Goal: Information Seeking & Learning: Check status

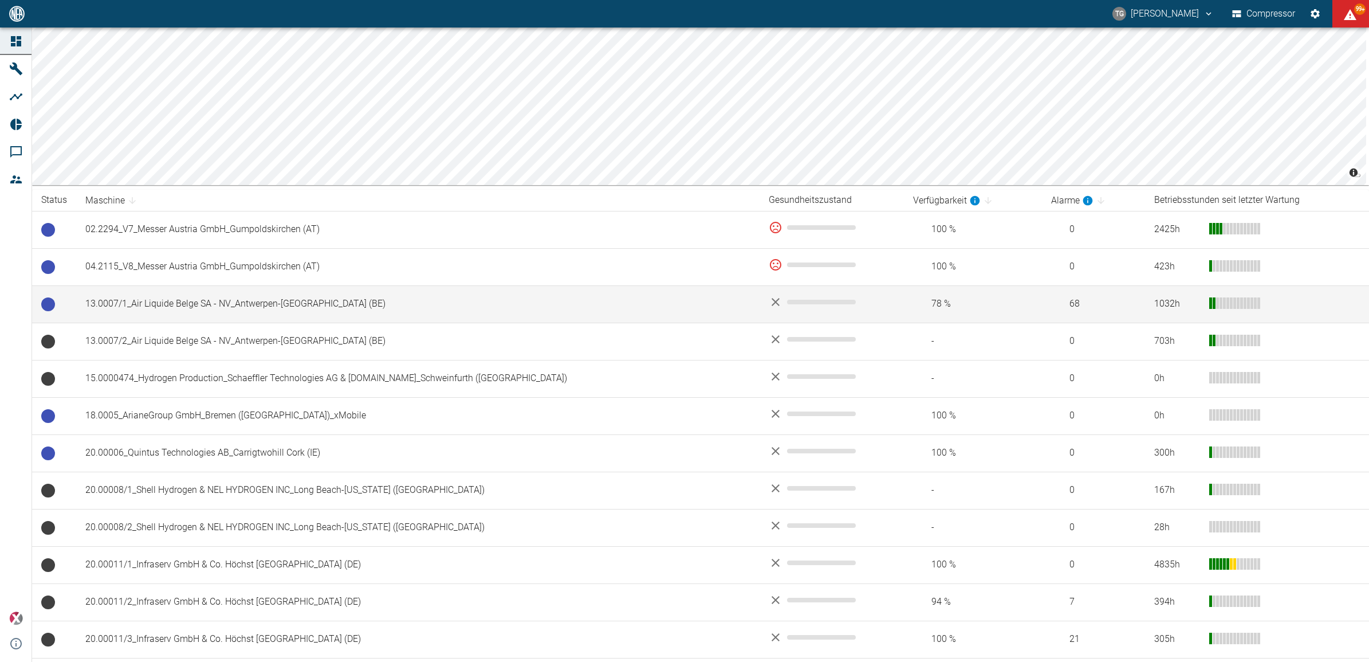
click at [144, 301] on td "13.0007/1_Air Liquide Belge SA - NV_Antwerpen-[GEOGRAPHIC_DATA] (BE)" at bounding box center [418, 303] width 684 height 37
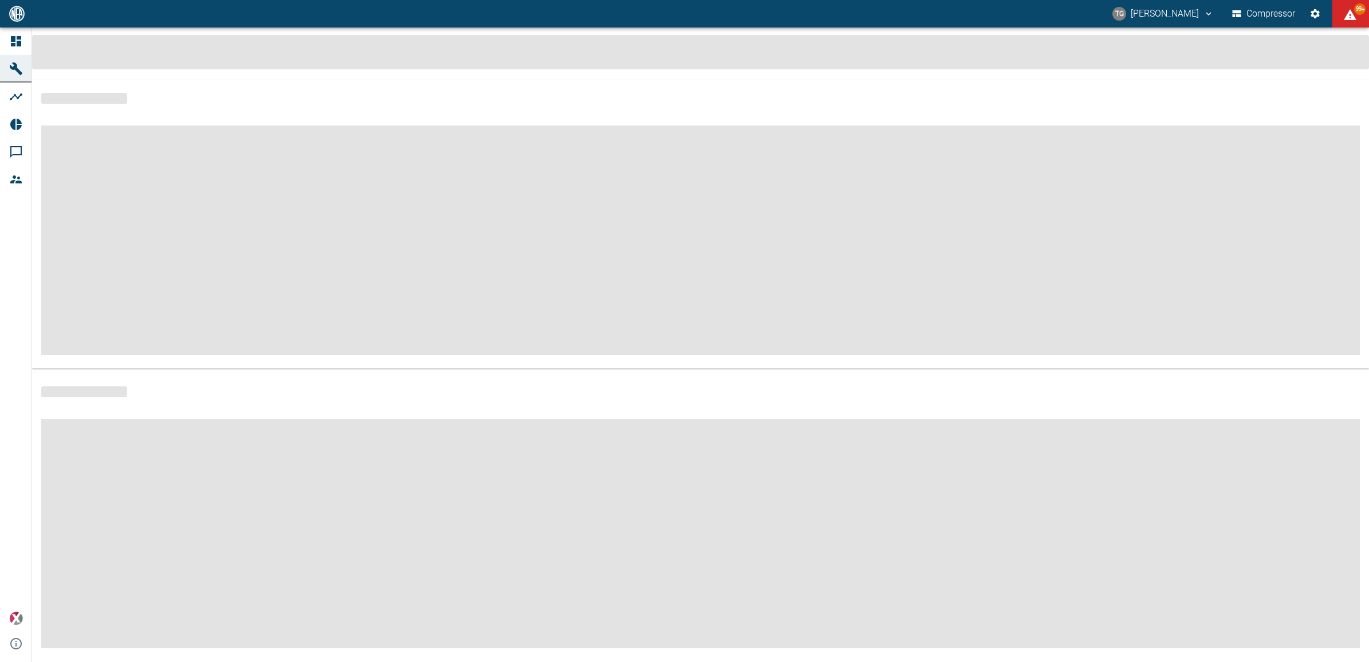
scroll to position [5, 0]
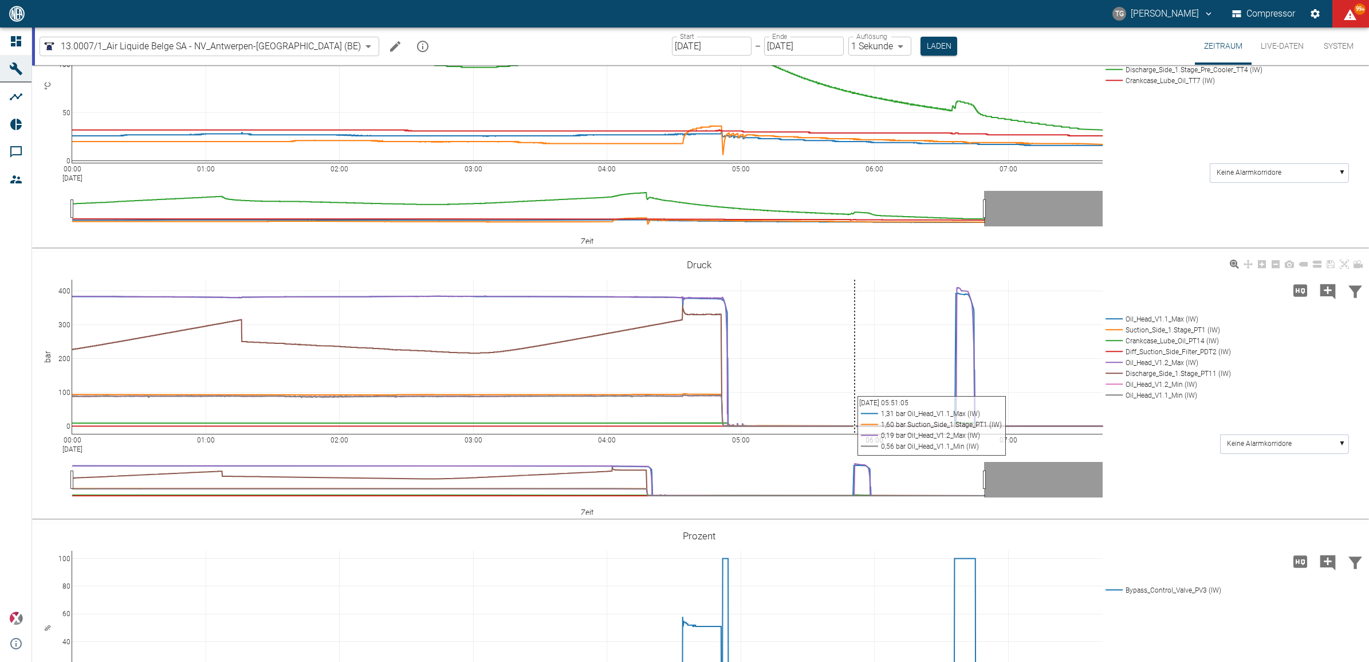
scroll to position [358, 0]
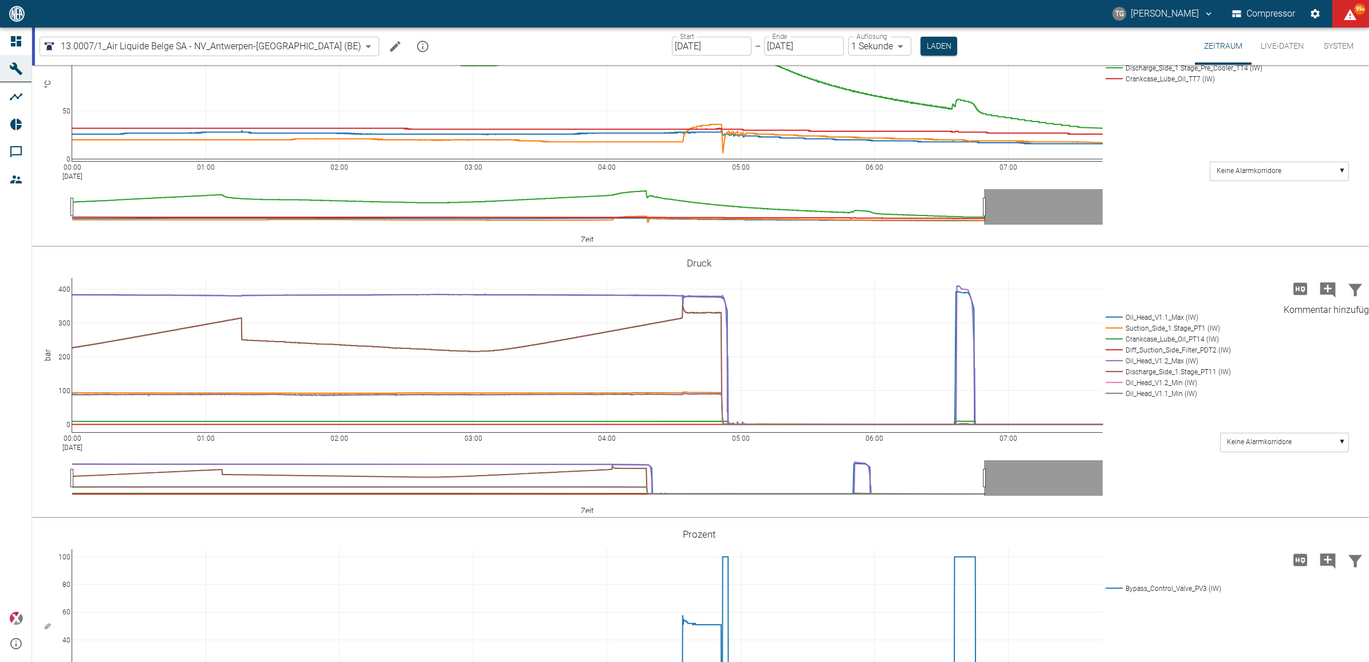
click at [1328, 285] on icon "Kommentar hinzufügen" at bounding box center [1328, 289] width 15 height 15
click at [1279, 294] on div "Hohe Auflösung" at bounding box center [1300, 300] width 65 height 14
click at [1265, 292] on button "Weiter" at bounding box center [1270, 288] width 34 height 17
paste textarea "The compressor was switched off so that the diaphragm head could cool down and …"
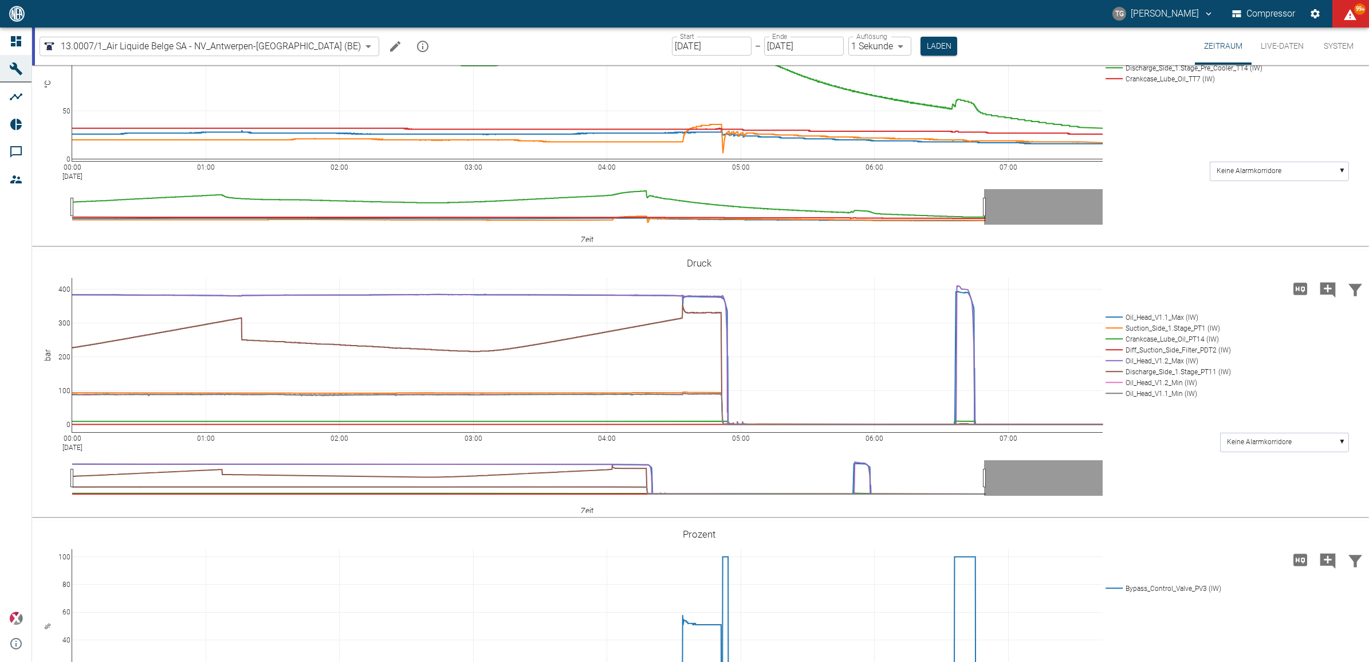
type textarea "The compressor was switched off so that the diaphragm head could cool down and …"
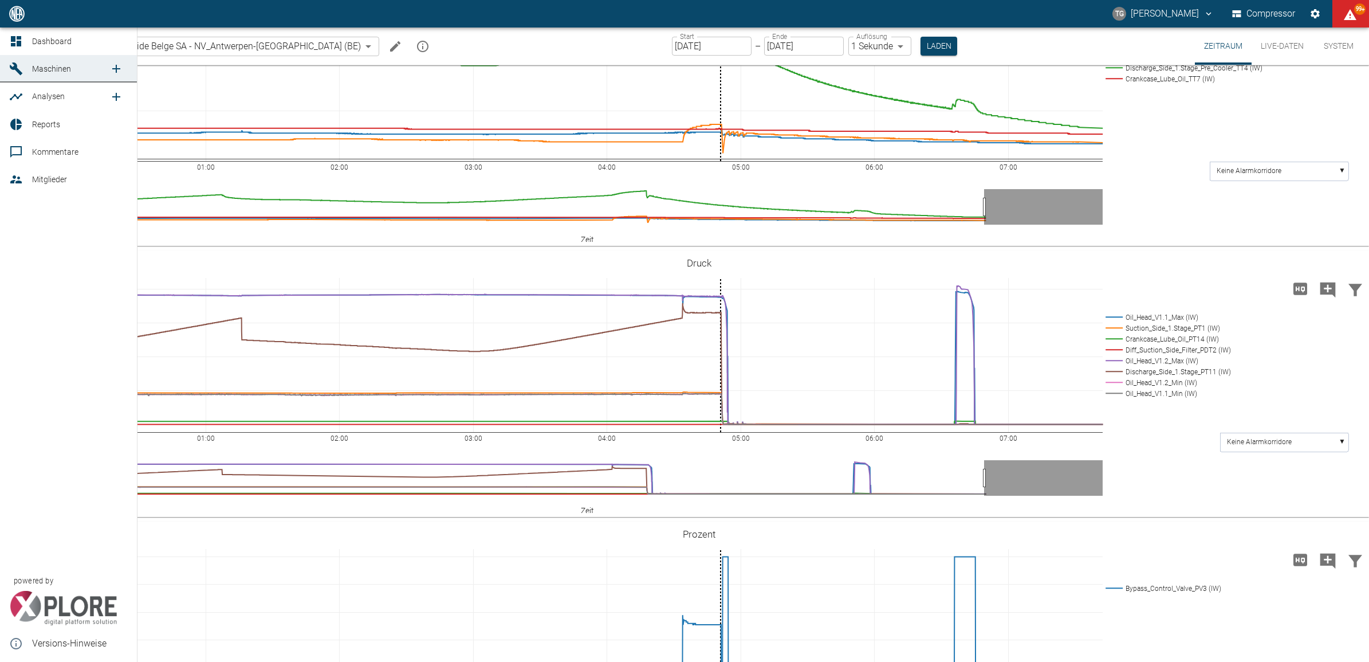
click at [7, 33] on link "Dashboard" at bounding box center [68, 42] width 137 height 28
click at [21, 42] on icon at bounding box center [16, 41] width 14 height 14
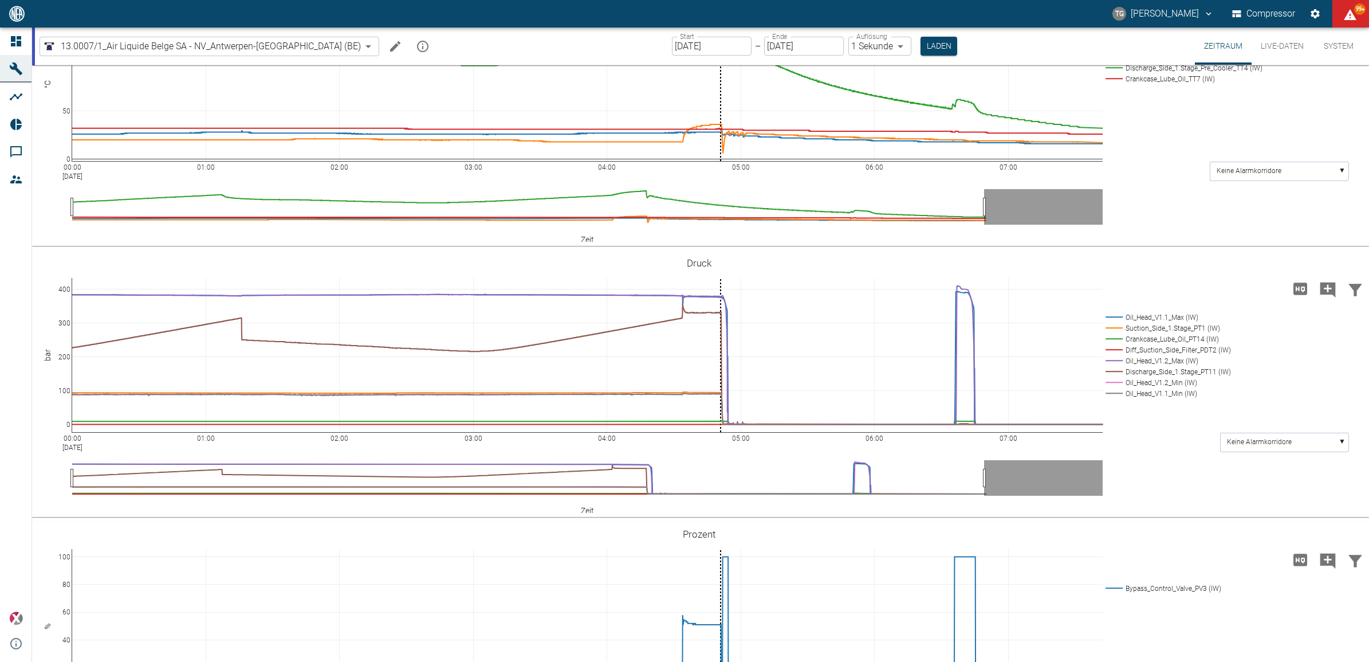
click at [19, 42] on icon at bounding box center [16, 41] width 10 height 10
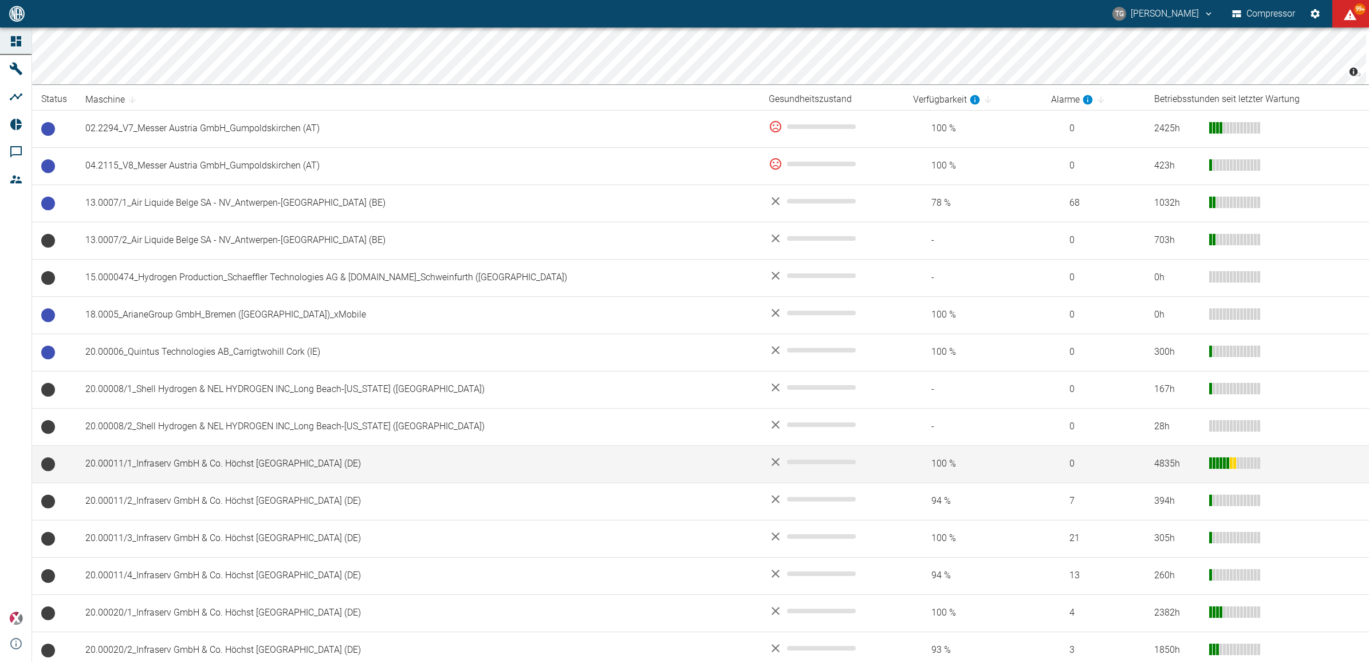
scroll to position [501, 0]
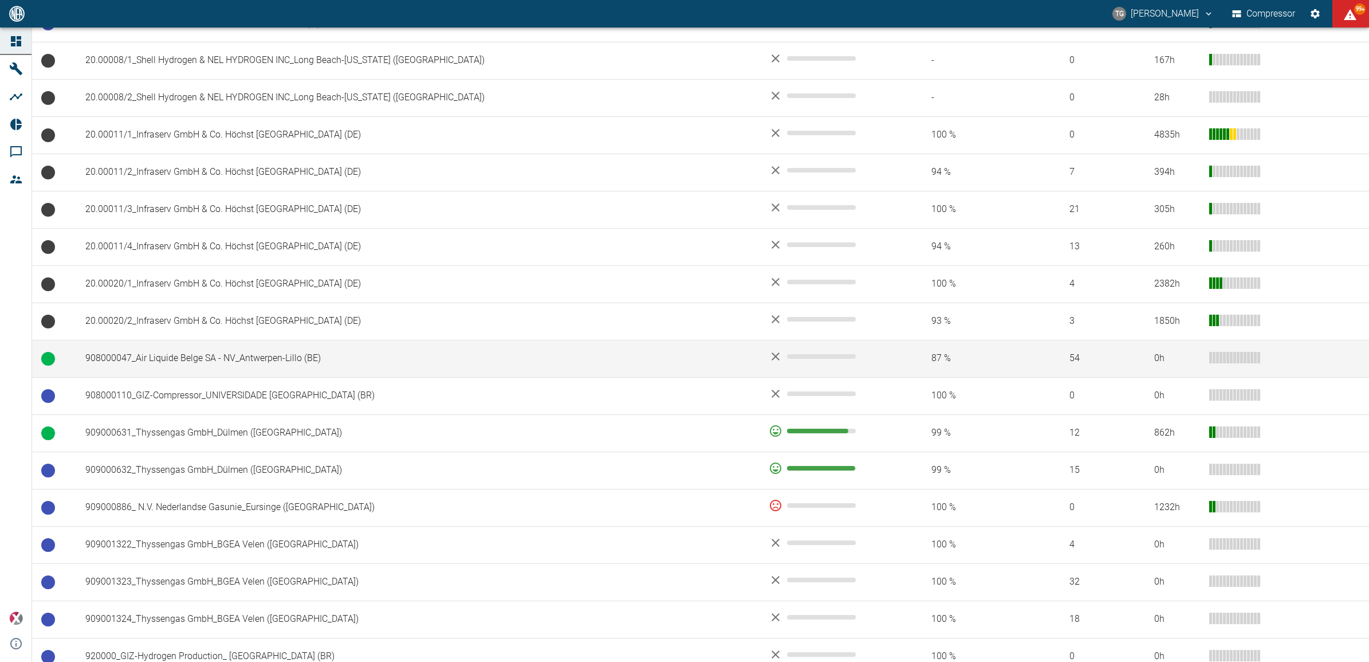
click at [202, 367] on td "908000047_Air Liquide Belge SA - NV_Antwerpen-Lillo (BE)" at bounding box center [418, 358] width 684 height 37
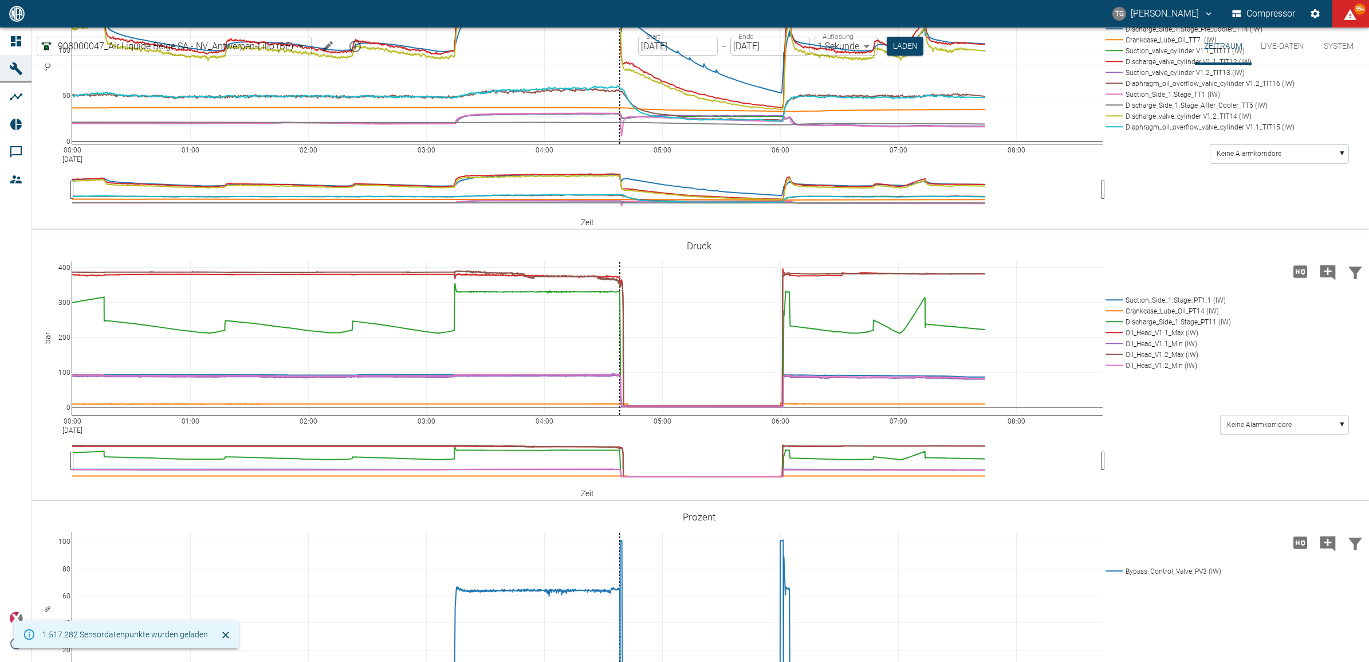
scroll to position [859, 0]
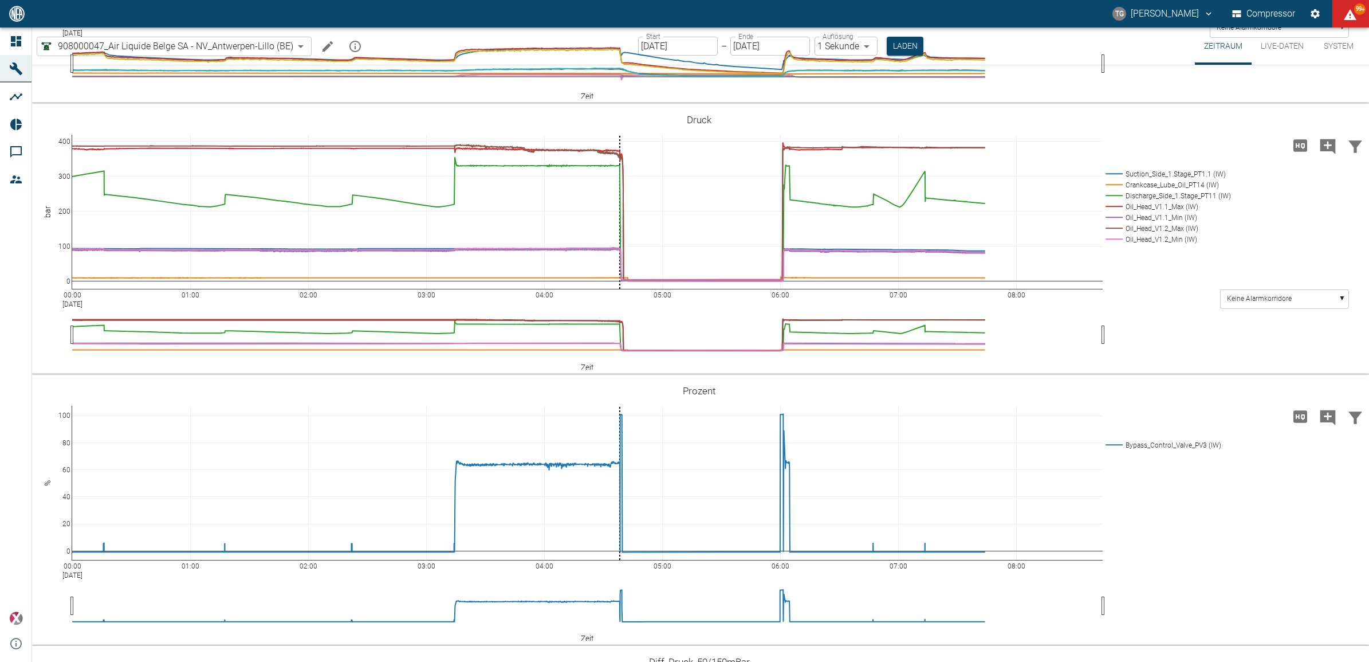
paste textarea "The lock nut on the oil overflow valve was loose. This caused the oil pressure …"
type textarea "The compressor has shut down due to insufficient oil pressure at head 1.2. The …"
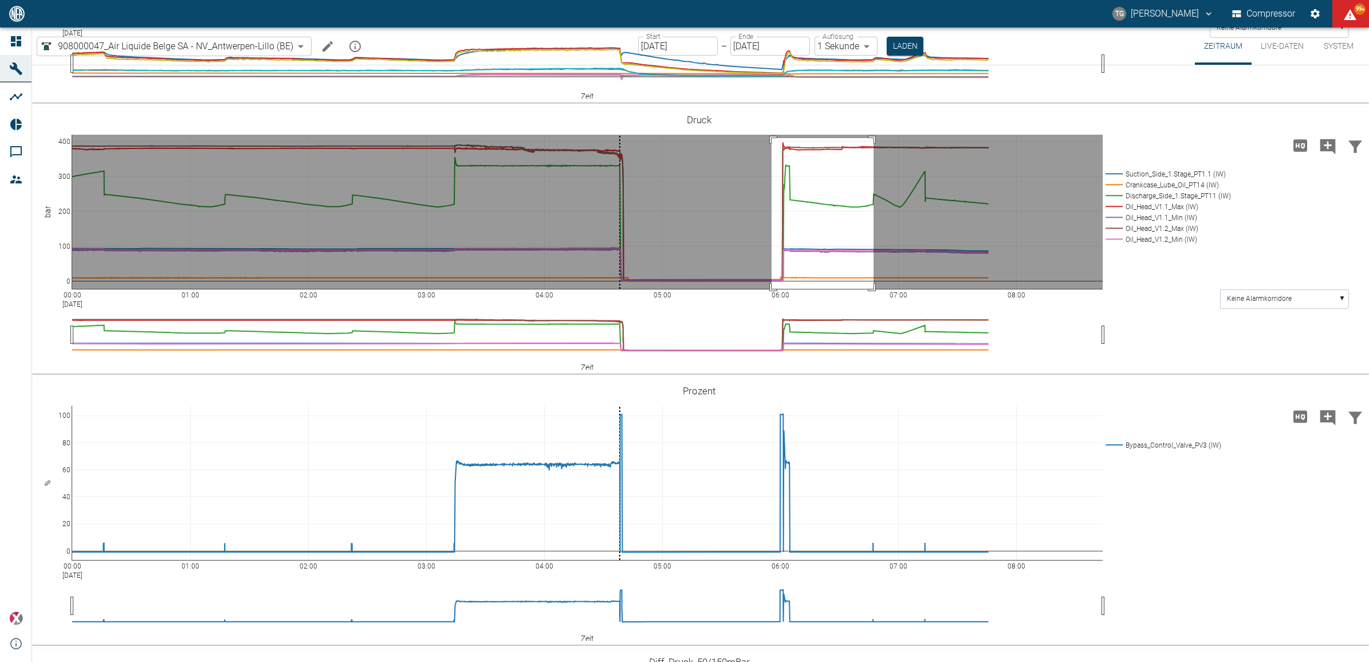
drag, startPoint x: 772, startPoint y: 321, endPoint x: 874, endPoint y: 472, distance: 182.3
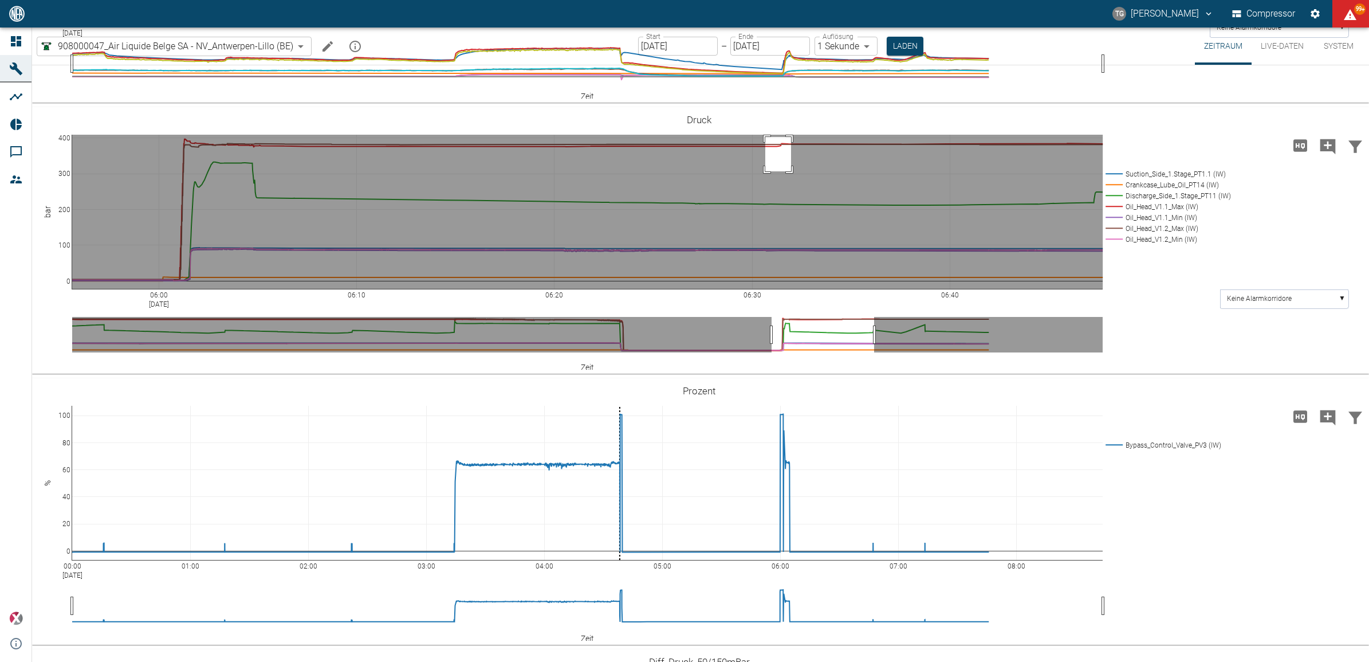
drag, startPoint x: 765, startPoint y: 320, endPoint x: 791, endPoint y: 354, distance: 43.0
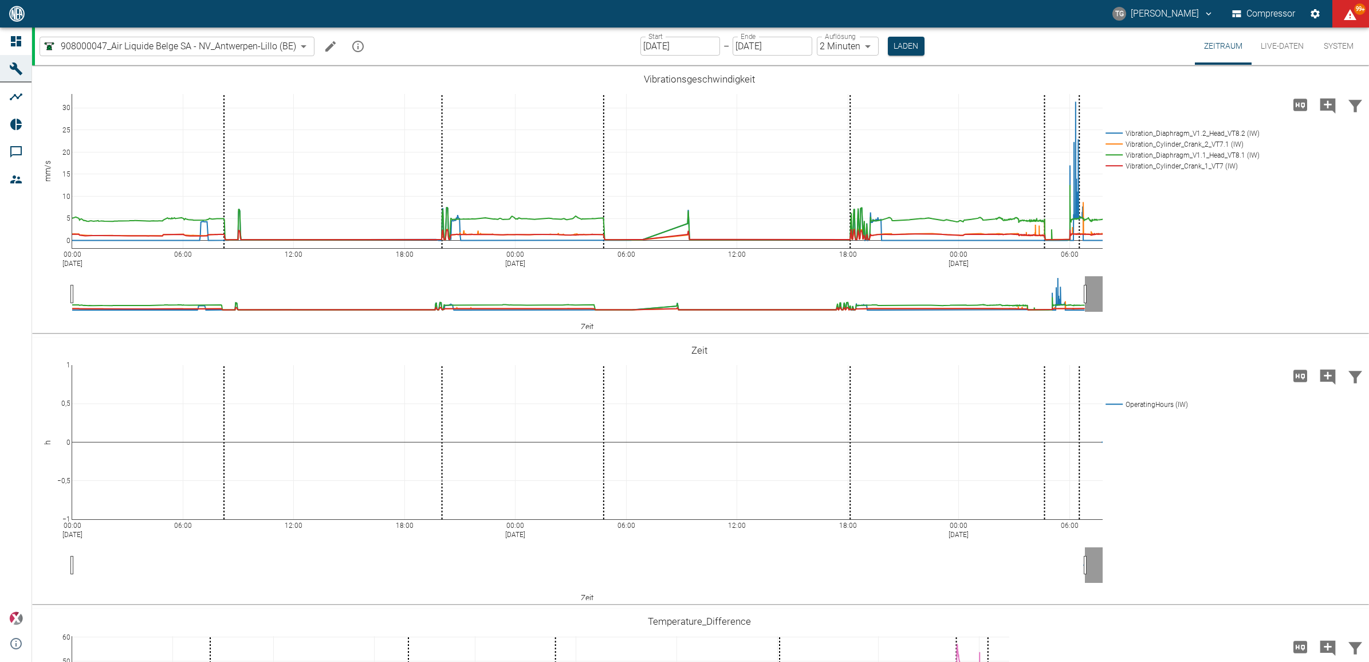
scroll to position [859, 0]
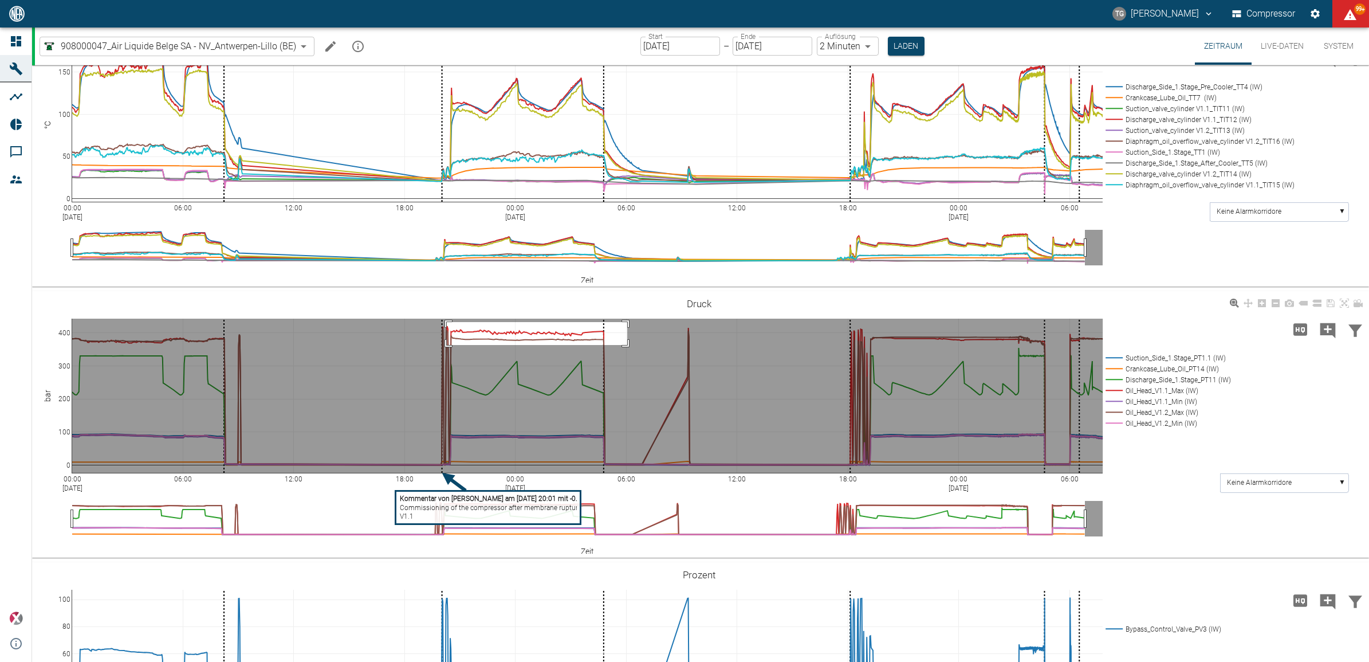
drag, startPoint x: 447, startPoint y: 321, endPoint x: 625, endPoint y: 348, distance: 180.3
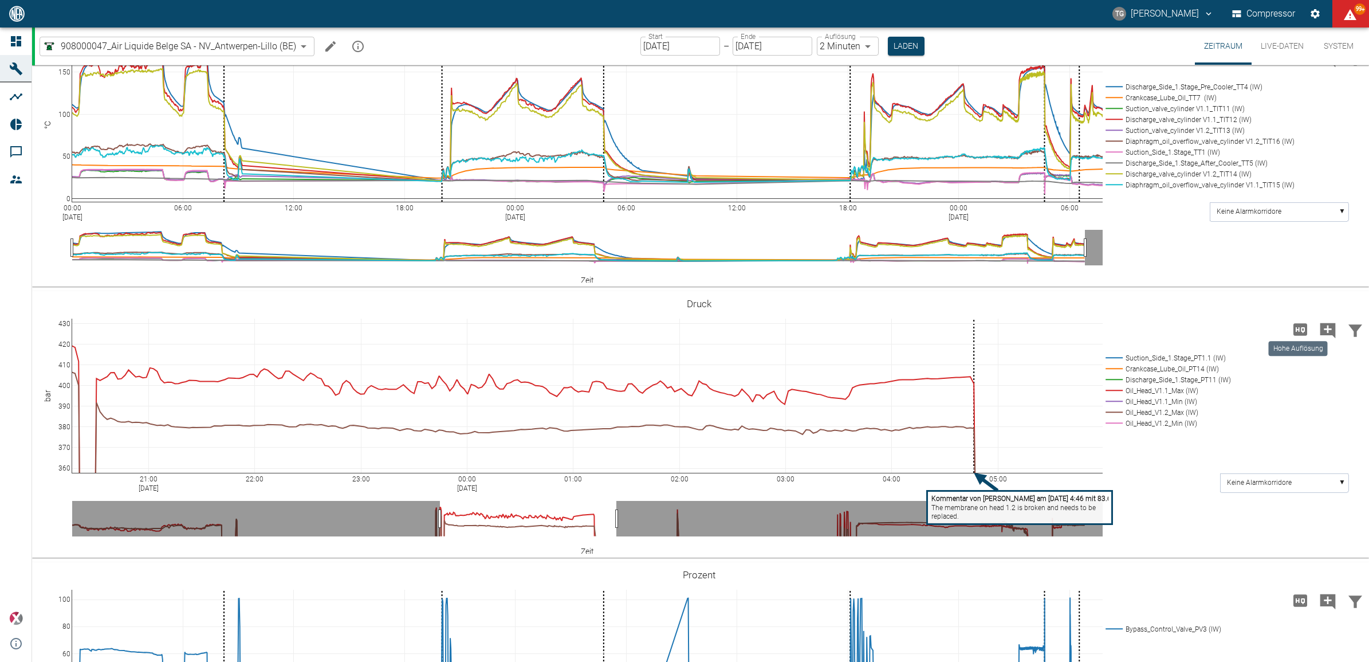
click at [1297, 332] on icon "Hohe Auflösung" at bounding box center [1301, 329] width 14 height 12
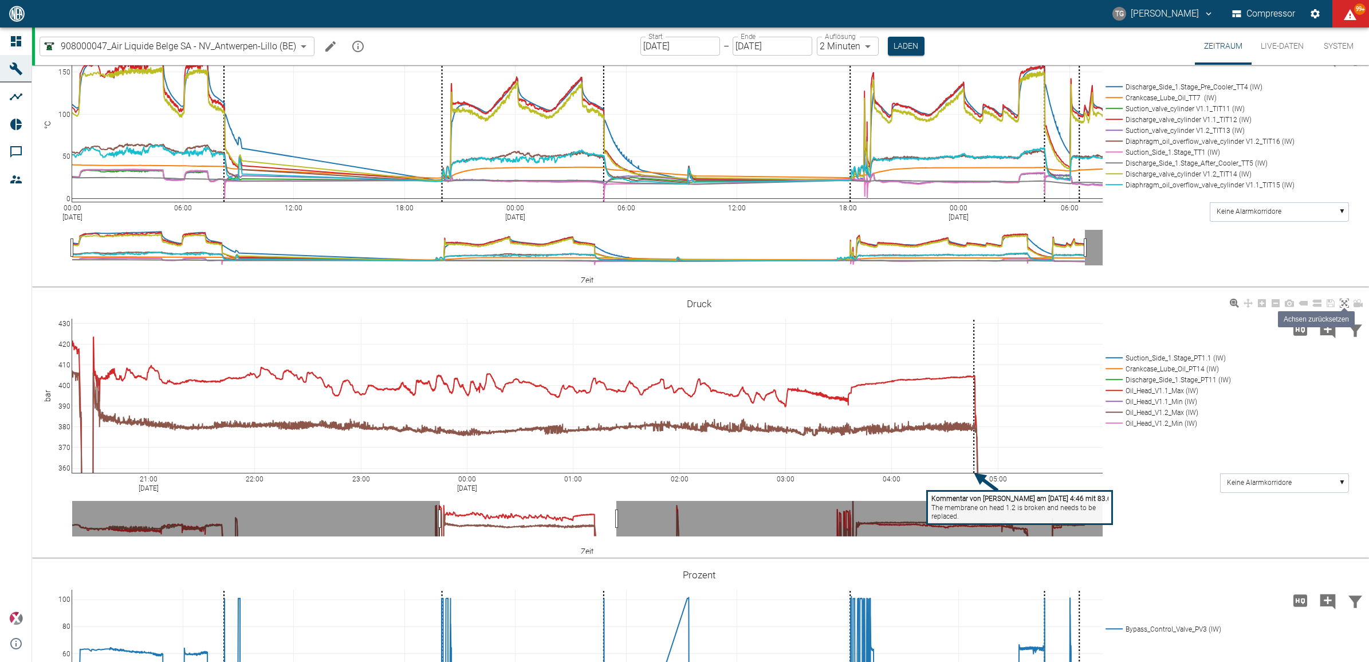
click at [1346, 302] on icon at bounding box center [1344, 303] width 9 height 9
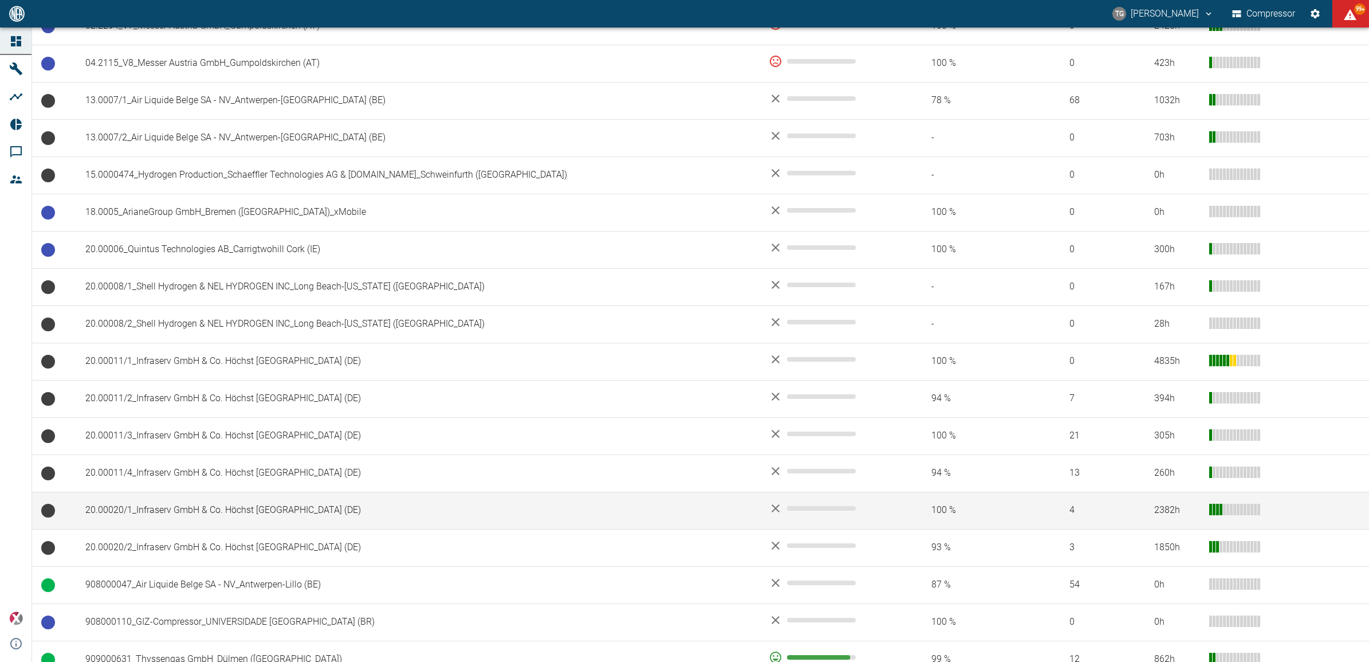
scroll to position [358, 0]
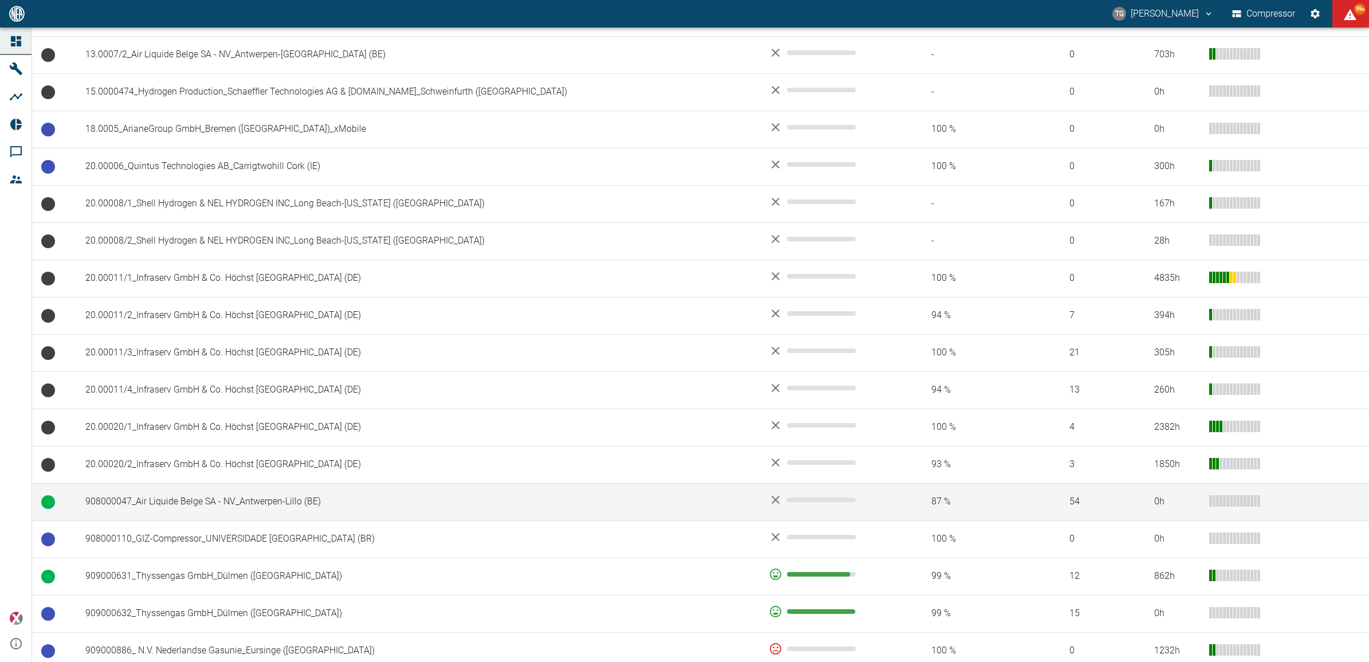
click at [173, 503] on td "908000047_Air Liquide Belge SA - NV_Antwerpen-Lillo (BE)" at bounding box center [418, 501] width 684 height 37
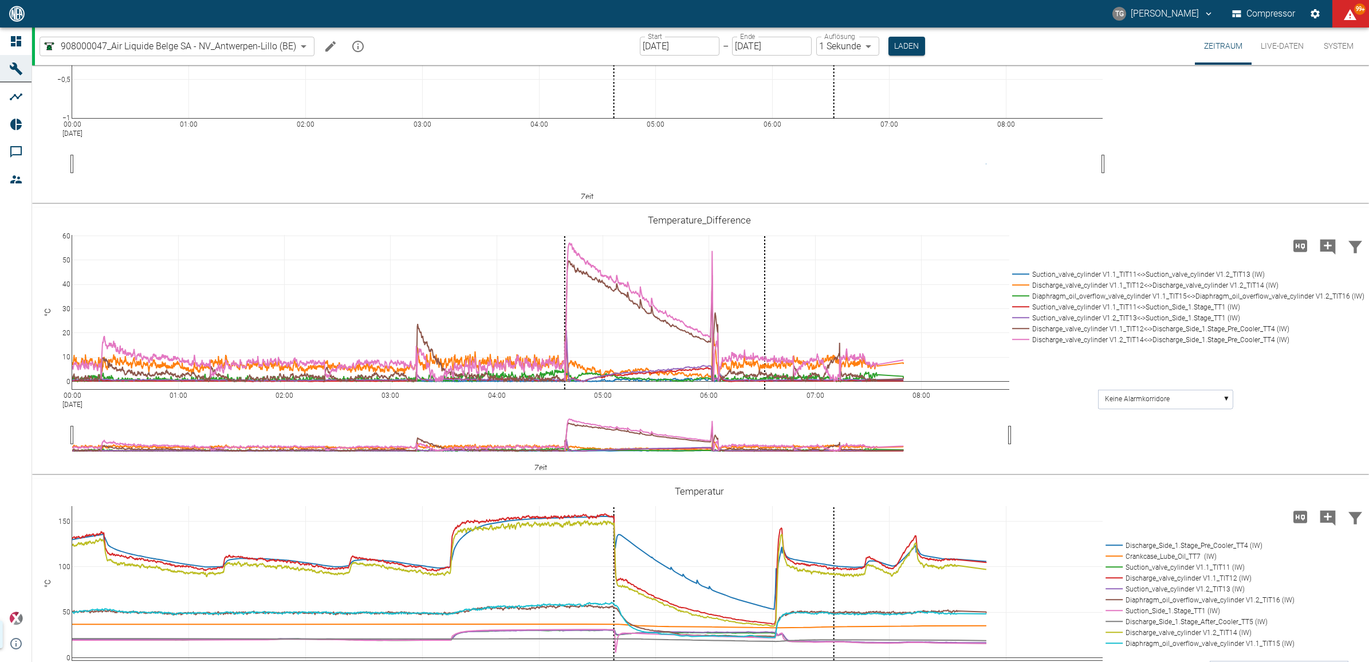
scroll to position [859, 0]
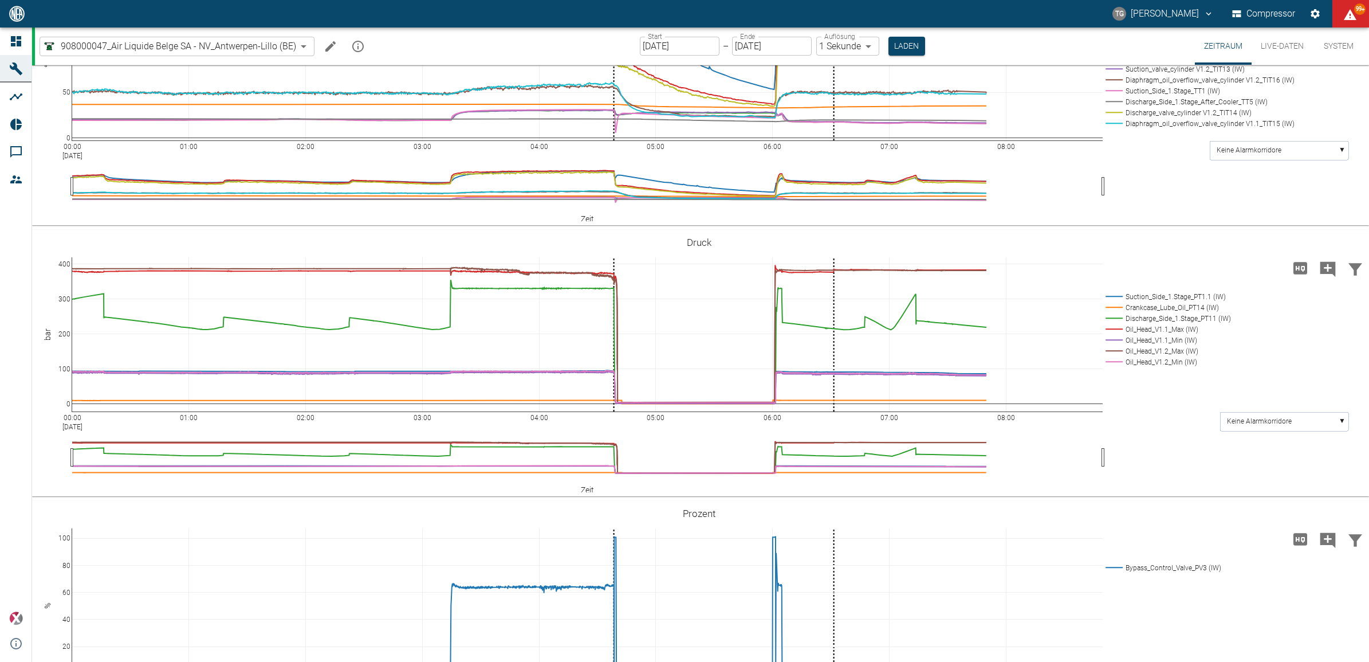
click at [673, 38] on input "[DATE]" at bounding box center [680, 46] width 80 height 19
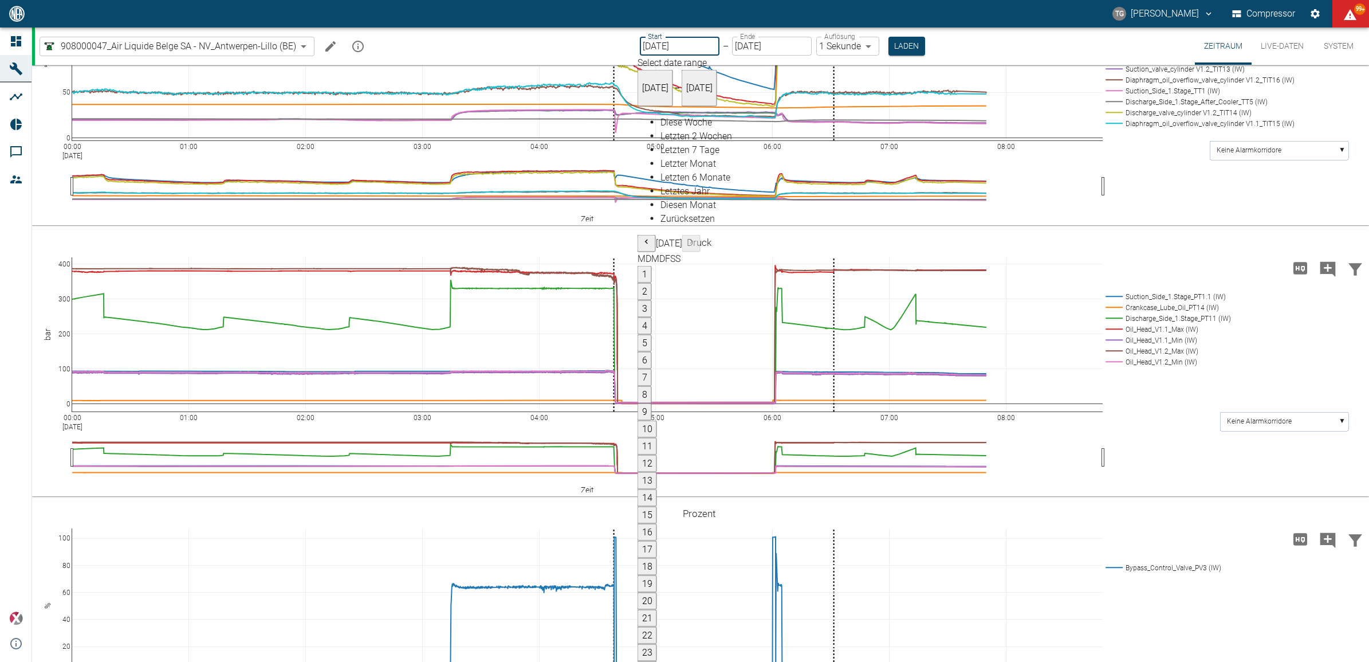
type input "08.09.2025"
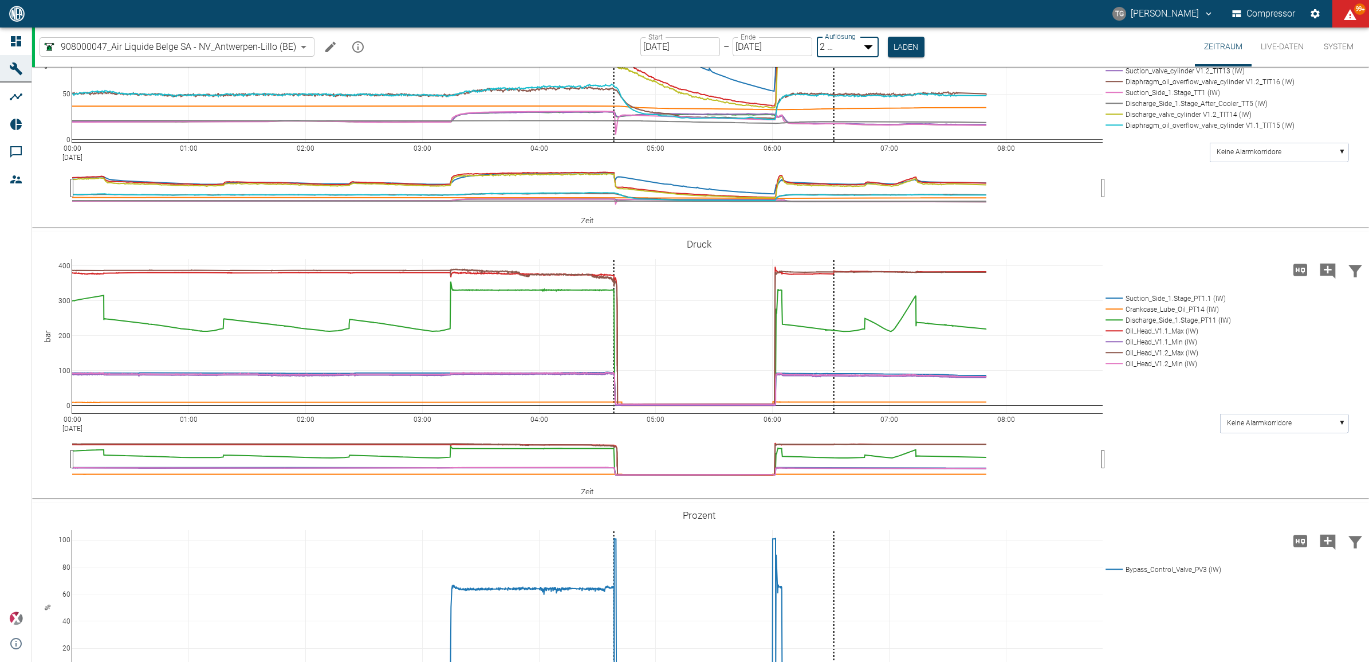
click at [846, 45] on body "TG Thomas Gregoir Compressor 99+ Dashboard Maschinen Analysen Reports Kommentar…" at bounding box center [684, 331] width 1369 height 662
type input "1sec"
click at [892, 661] on div at bounding box center [684, 671] width 1369 height 0
click at [904, 49] on button "Laden" at bounding box center [907, 46] width 37 height 19
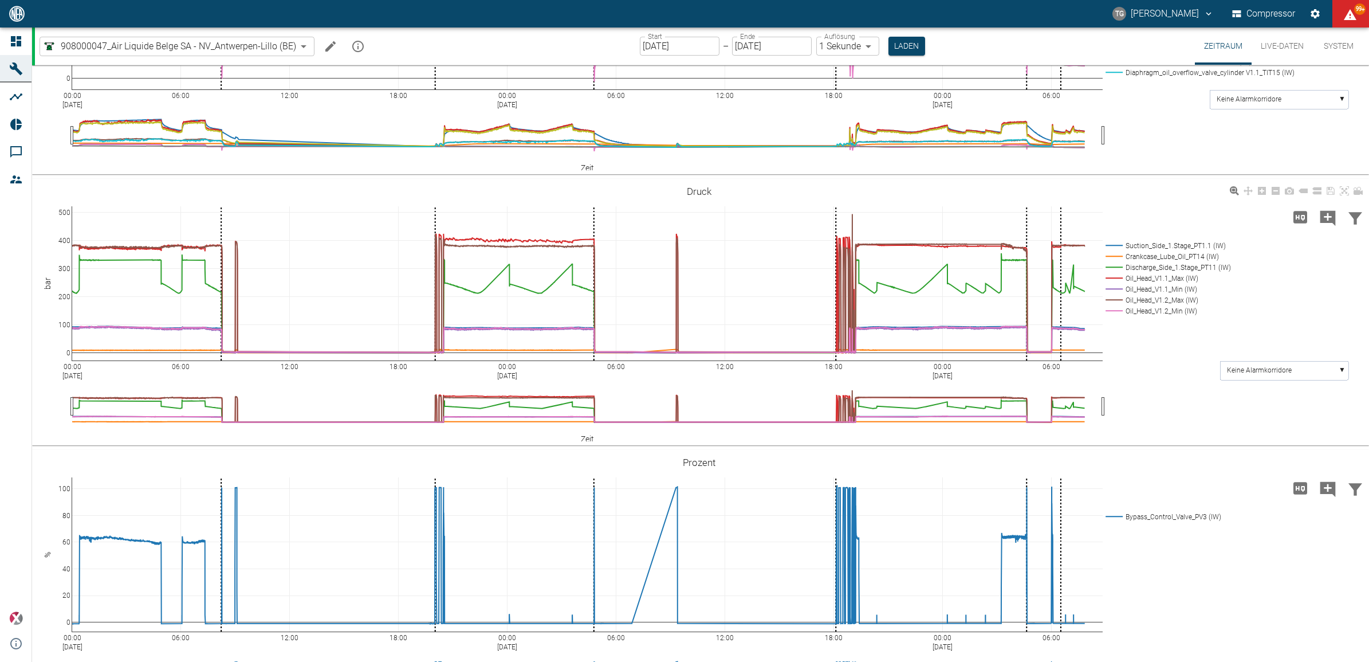
scroll to position [859, 0]
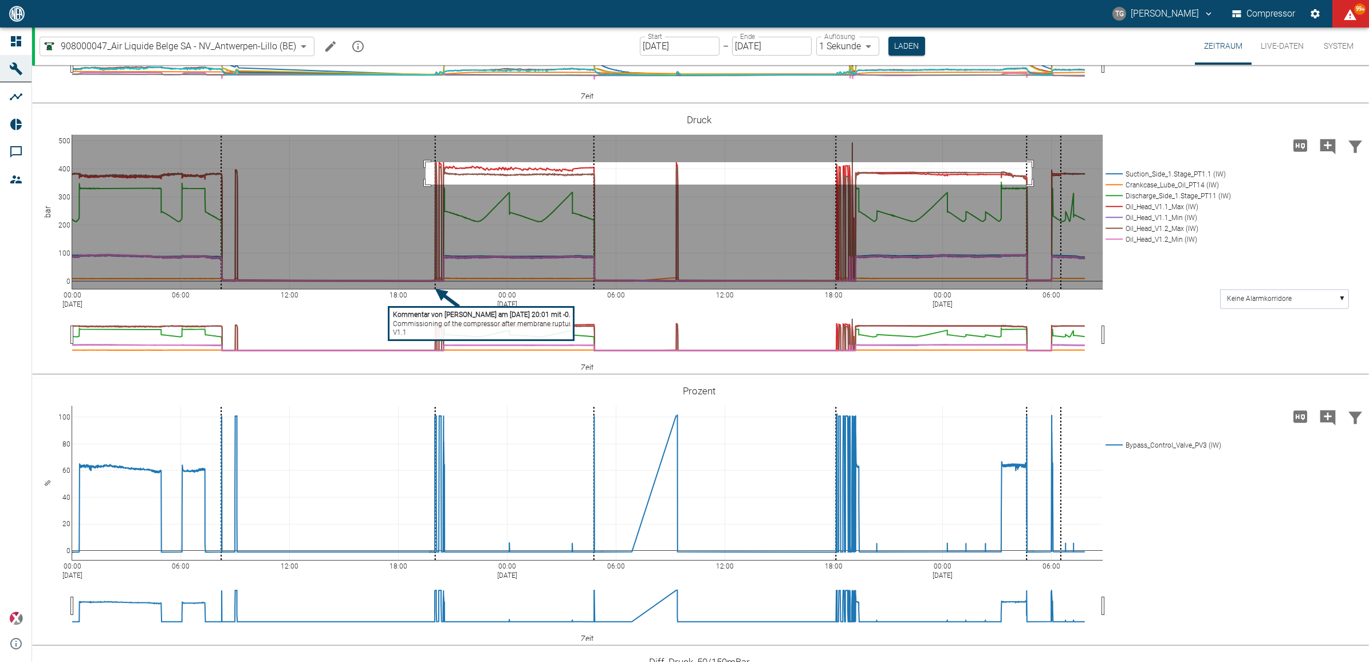
drag, startPoint x: 426, startPoint y: 345, endPoint x: 1032, endPoint y: 367, distance: 606.6
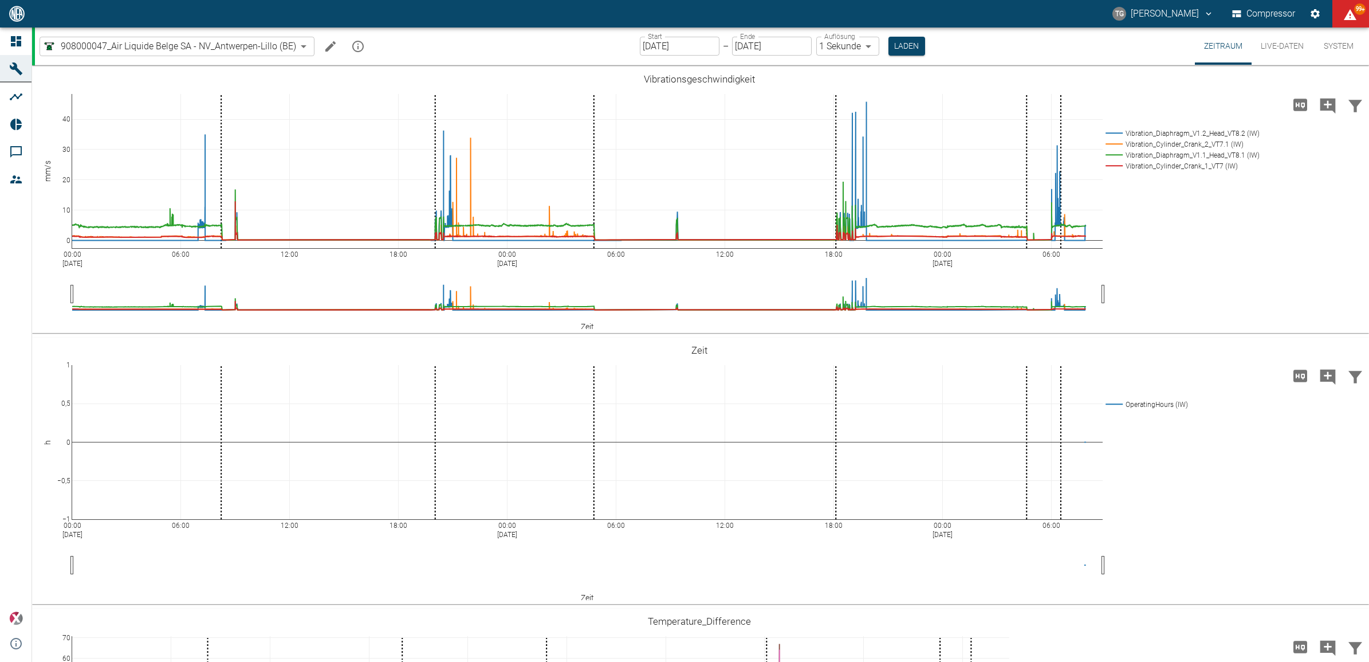
scroll to position [859, 0]
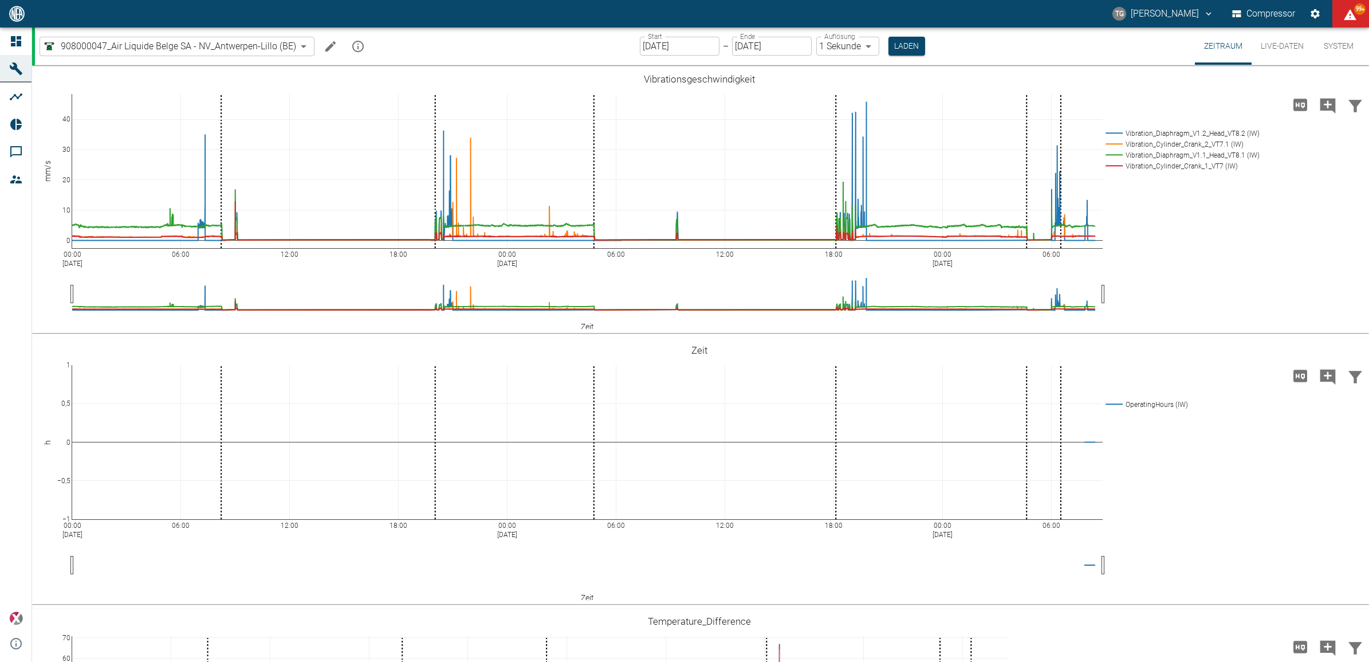
scroll to position [859, 0]
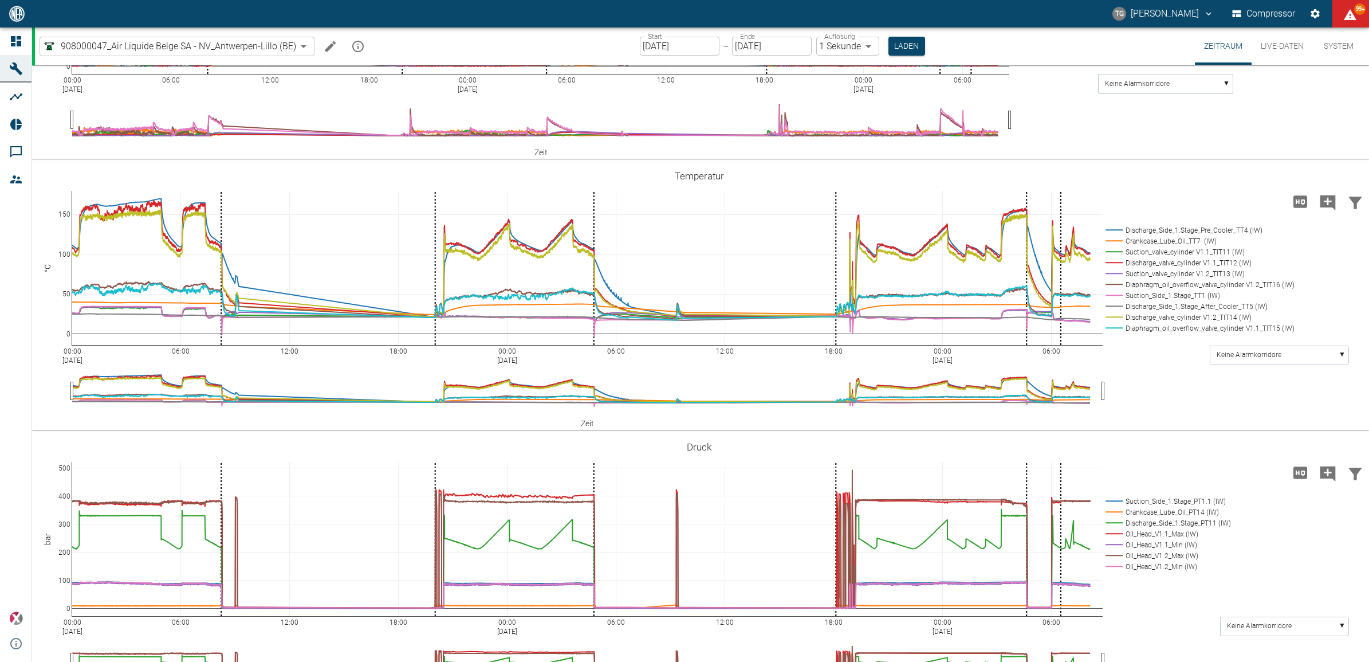
scroll to position [788, 0]
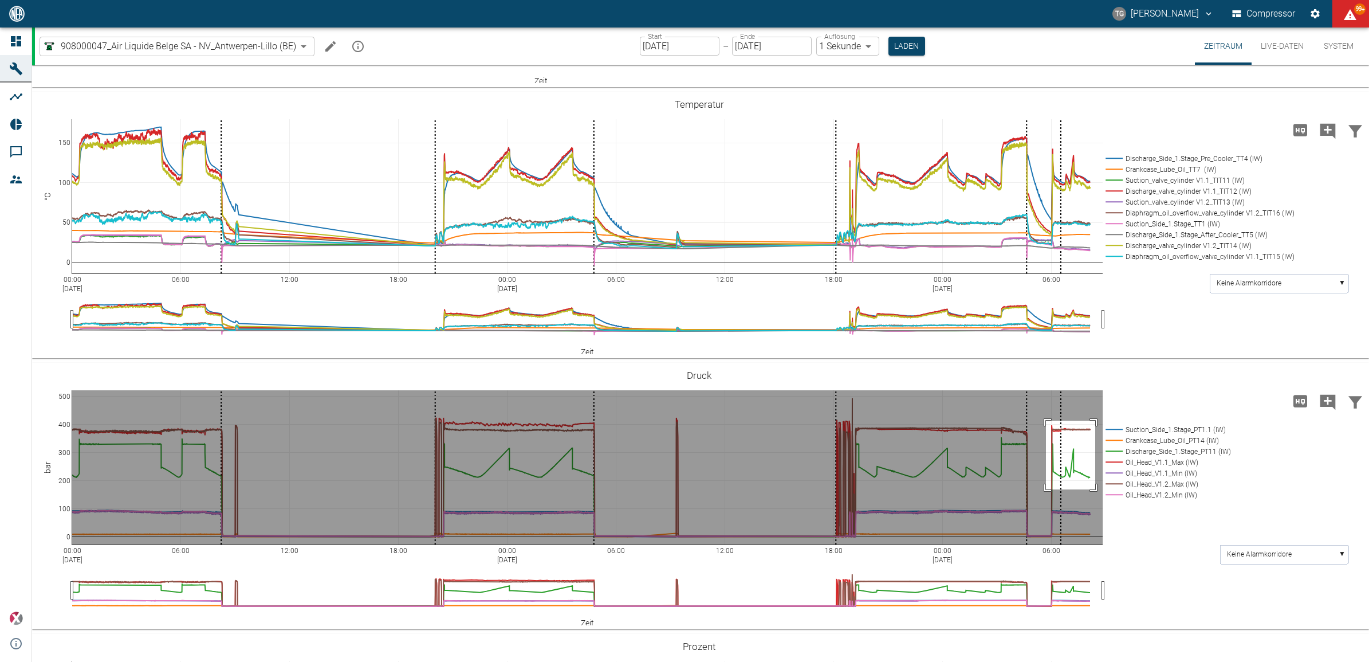
drag, startPoint x: 1046, startPoint y: 419, endPoint x: 1096, endPoint y: 488, distance: 84.6
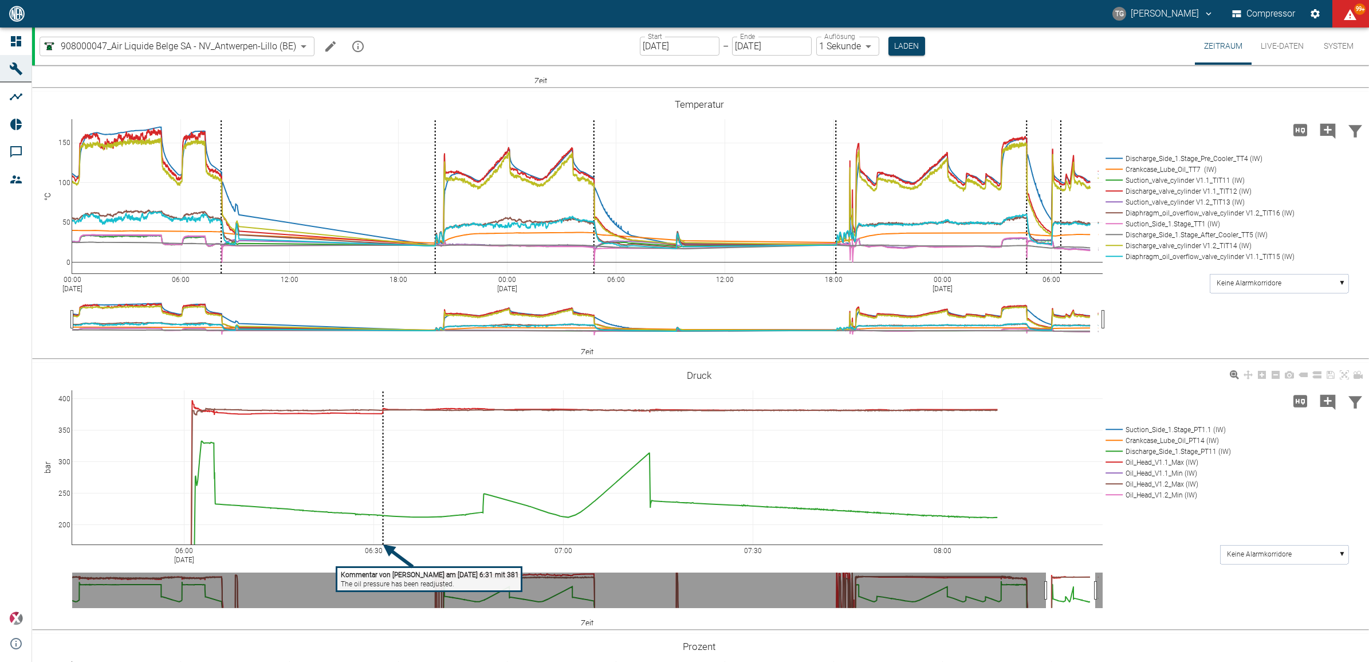
drag, startPoint x: 391, startPoint y: 402, endPoint x: 396, endPoint y: 408, distance: 8.1
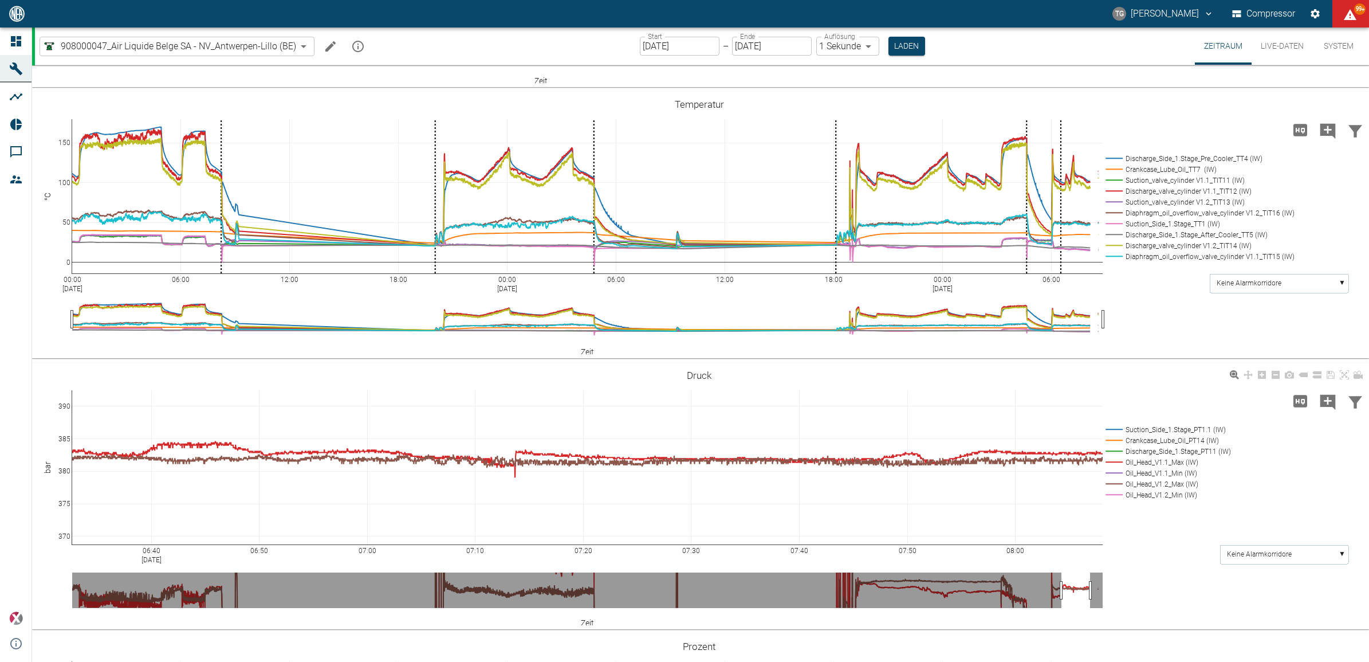
click at [1345, 377] on icon at bounding box center [1344, 374] width 9 height 9
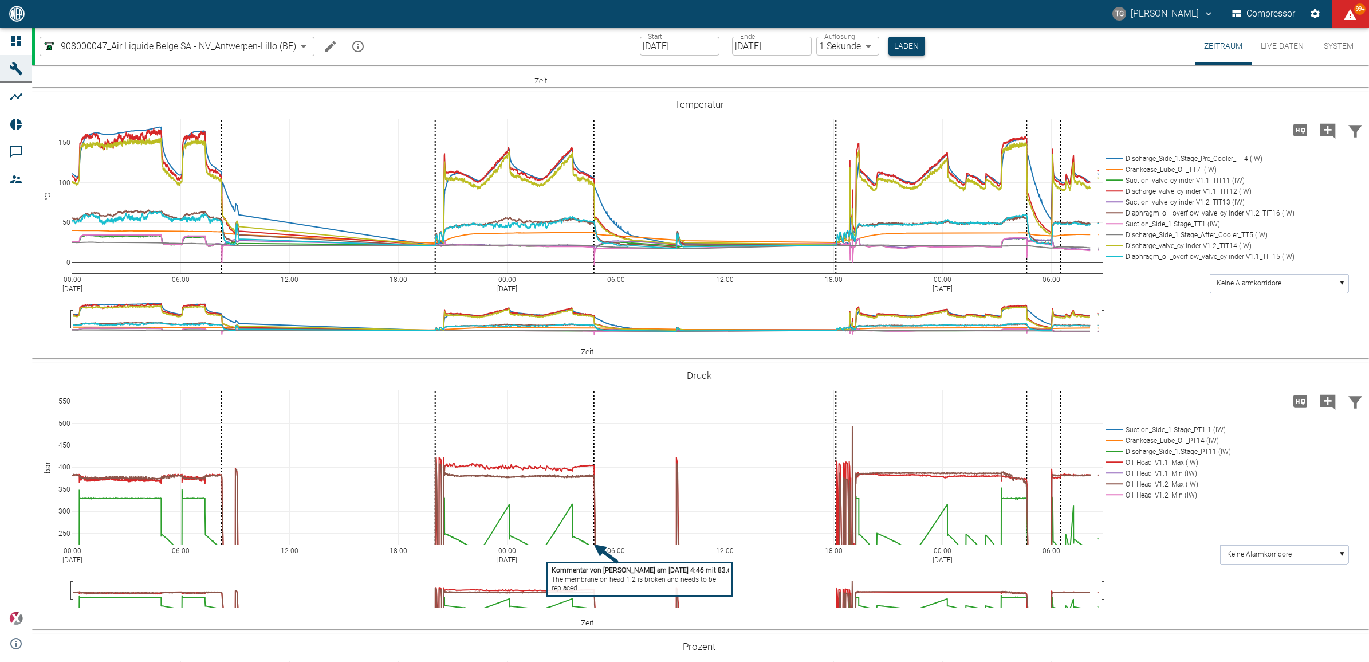
click at [906, 52] on button "Laden" at bounding box center [907, 46] width 37 height 19
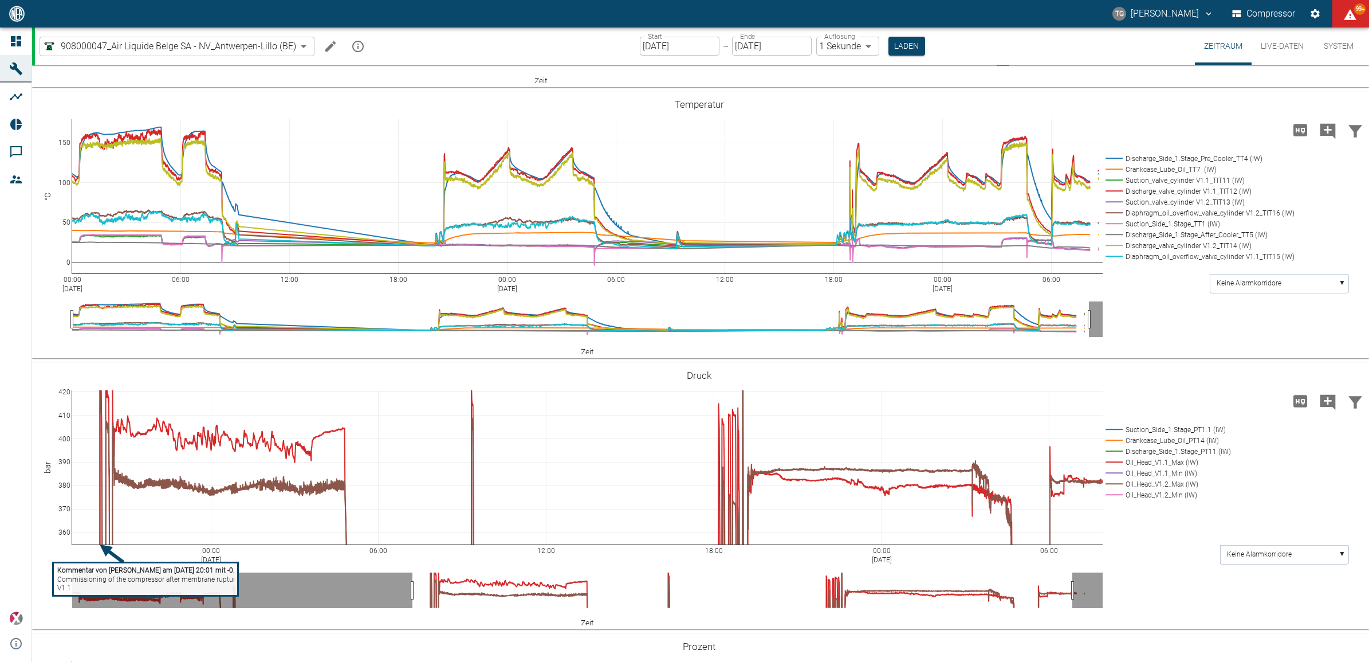
click at [15, 41] on icon at bounding box center [16, 41] width 10 height 10
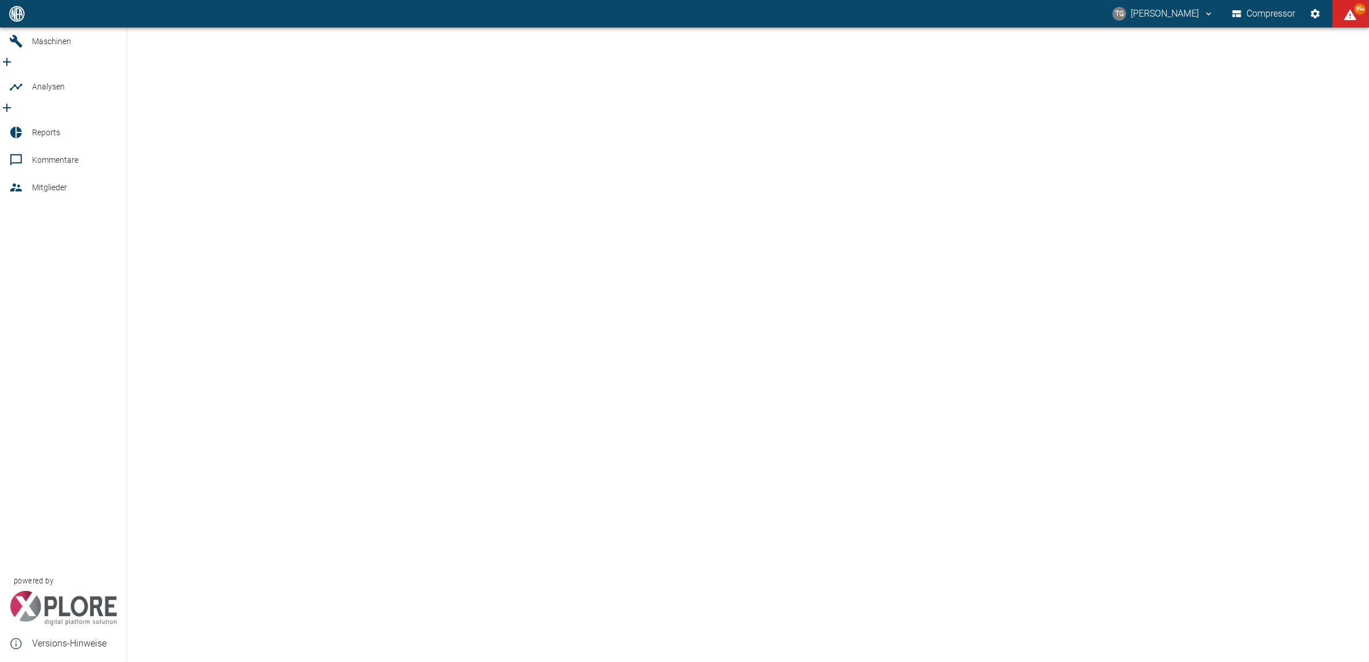
click at [15, 21] on icon at bounding box center [16, 14] width 14 height 14
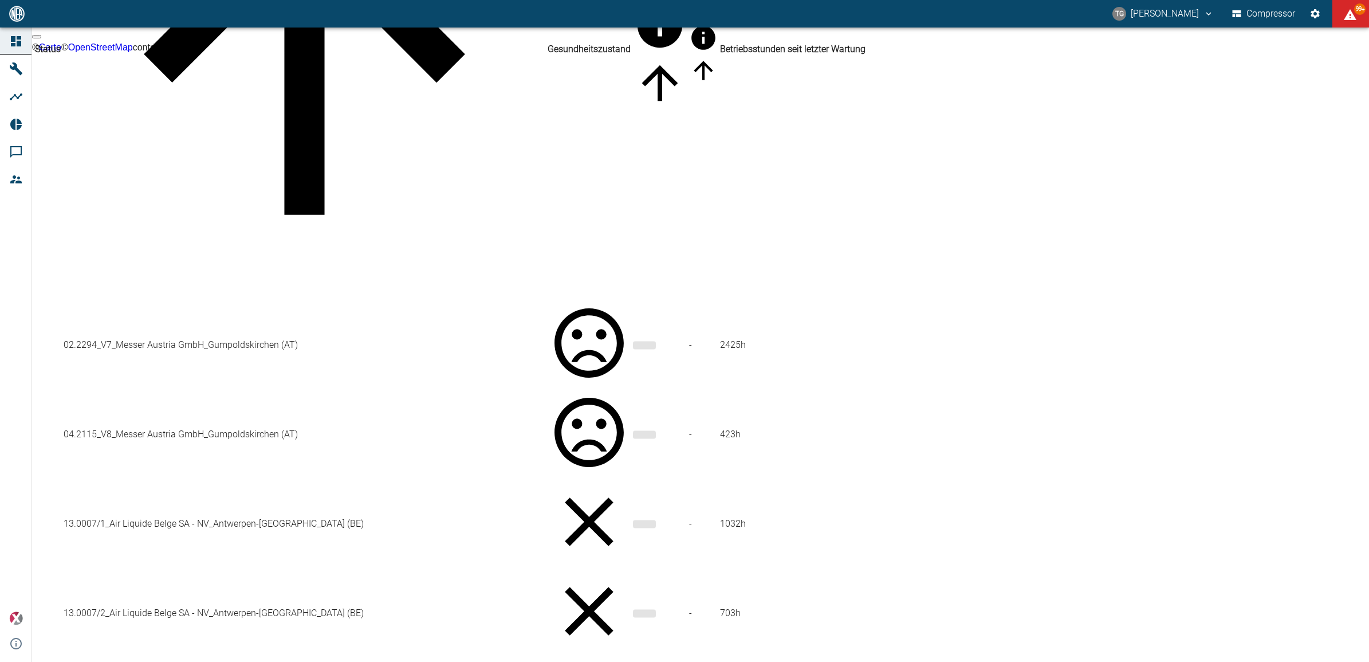
scroll to position [286, 0]
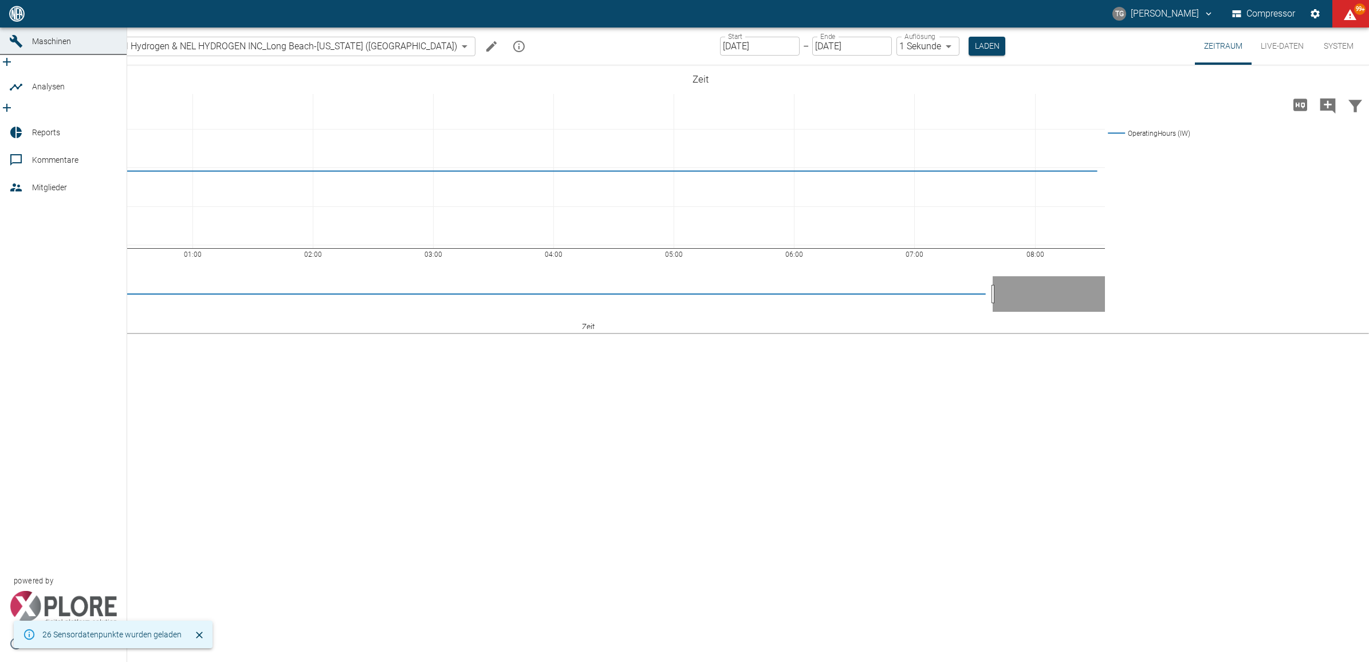
click at [18, 21] on icon at bounding box center [16, 14] width 14 height 14
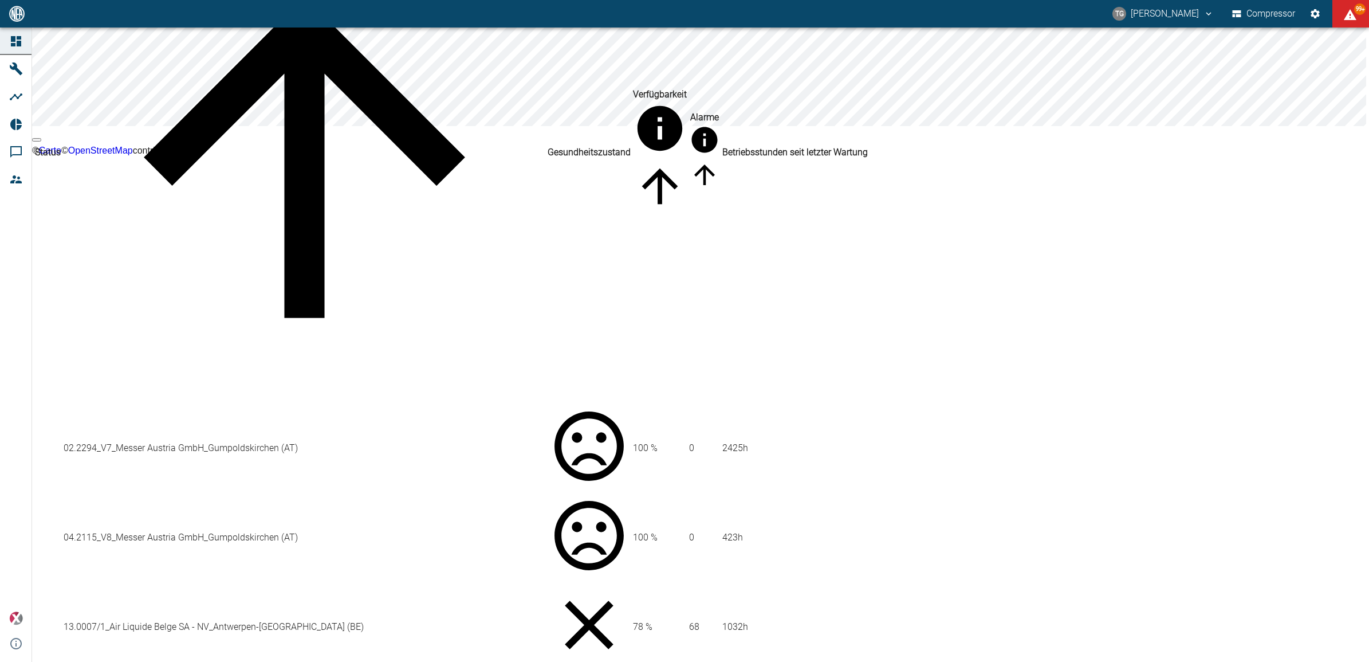
scroll to position [143, 0]
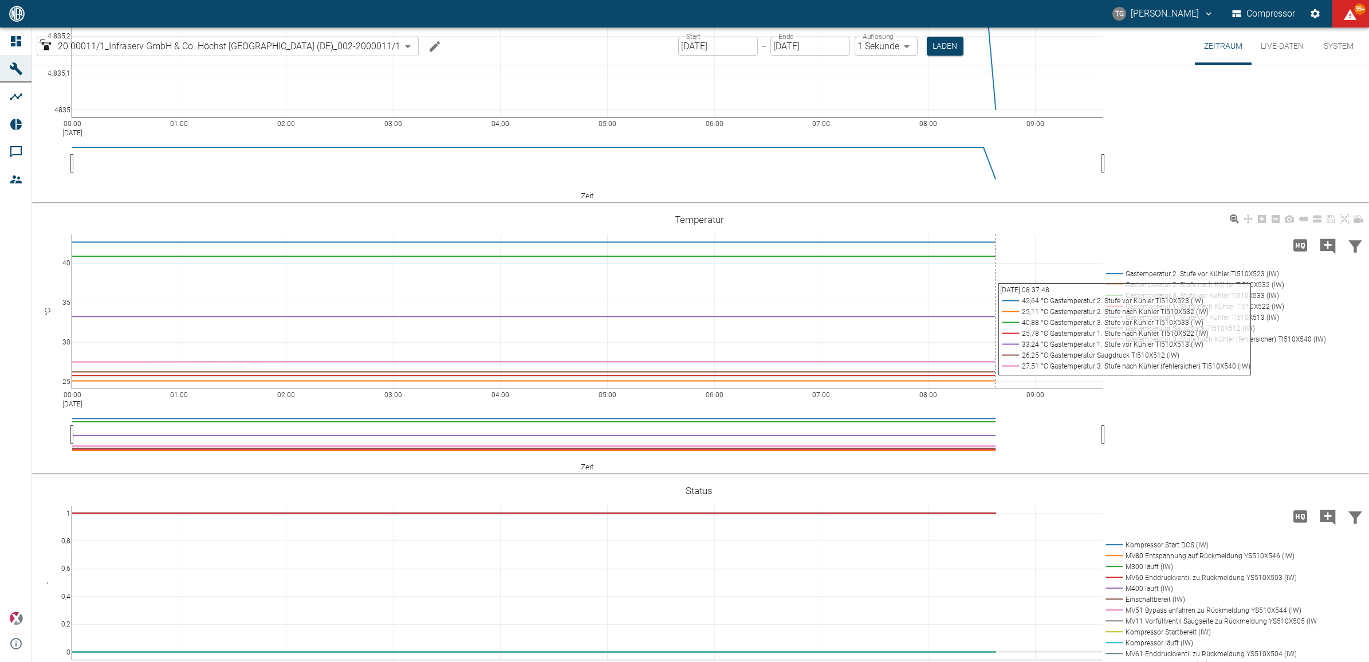
scroll to position [286, 0]
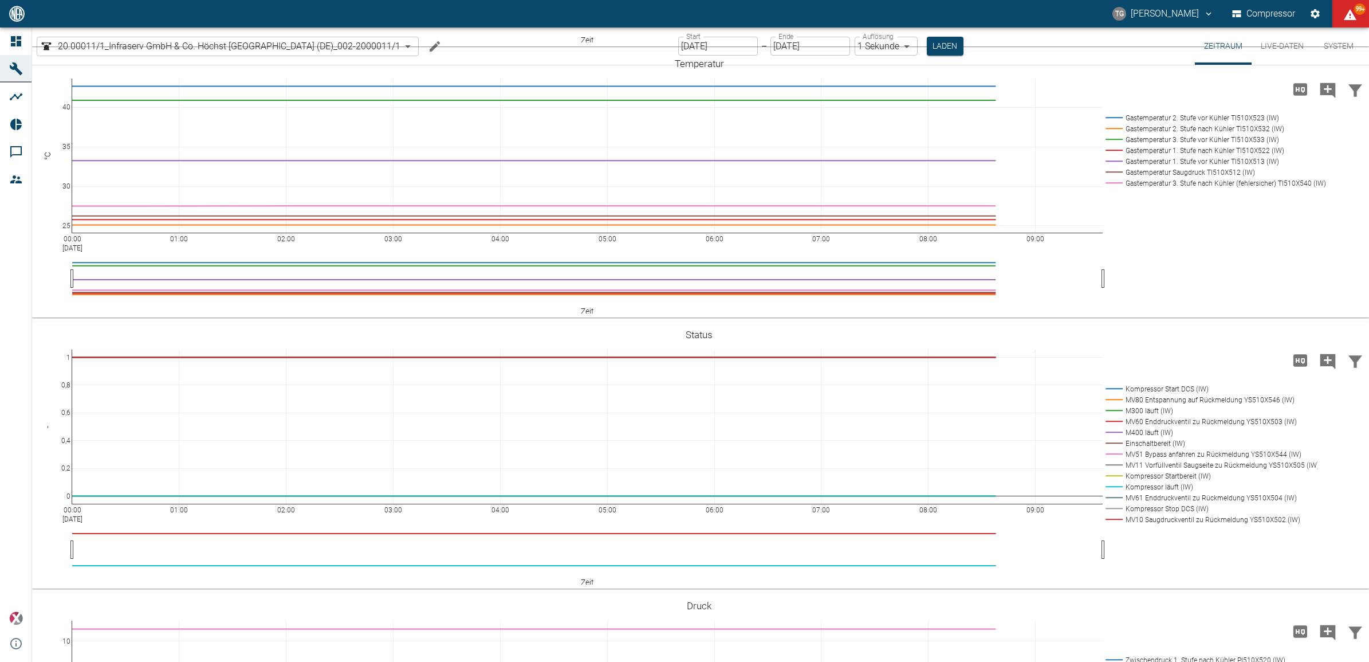
click at [1282, 42] on button "Live-Daten" at bounding box center [1282, 46] width 61 height 37
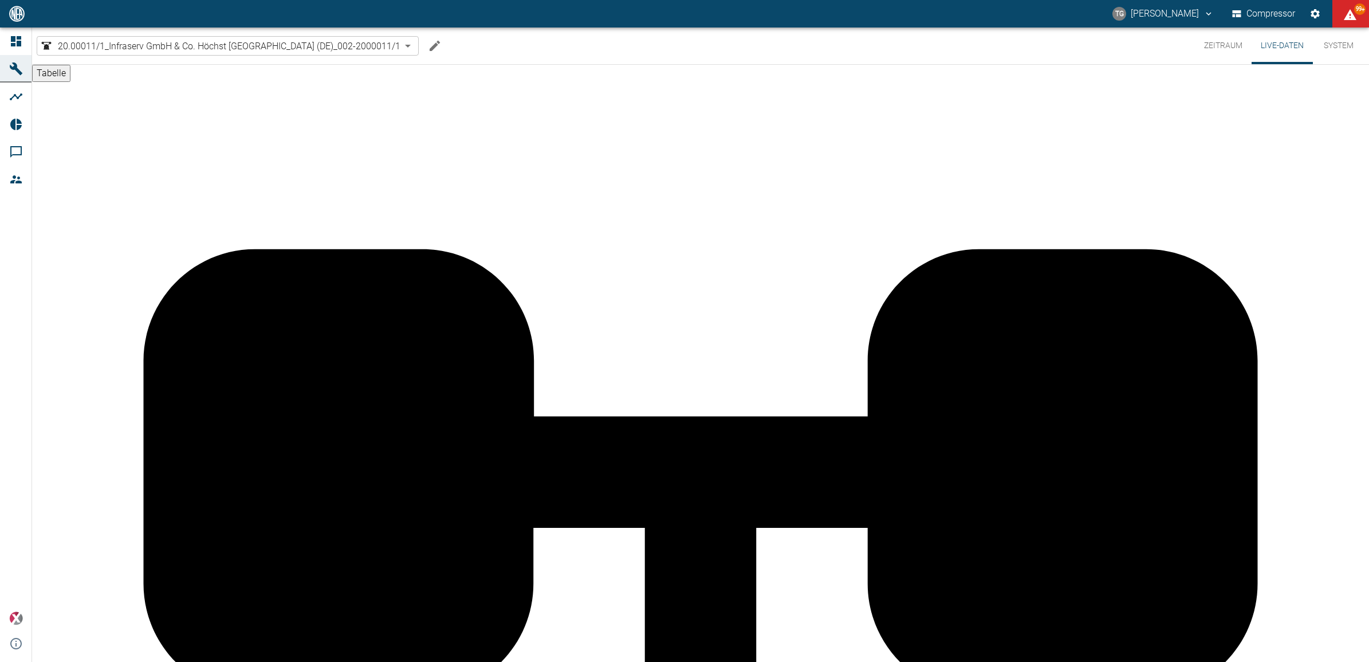
scroll to position [650, 0]
click at [1219, 49] on button "Zeitraum" at bounding box center [1223, 46] width 57 height 37
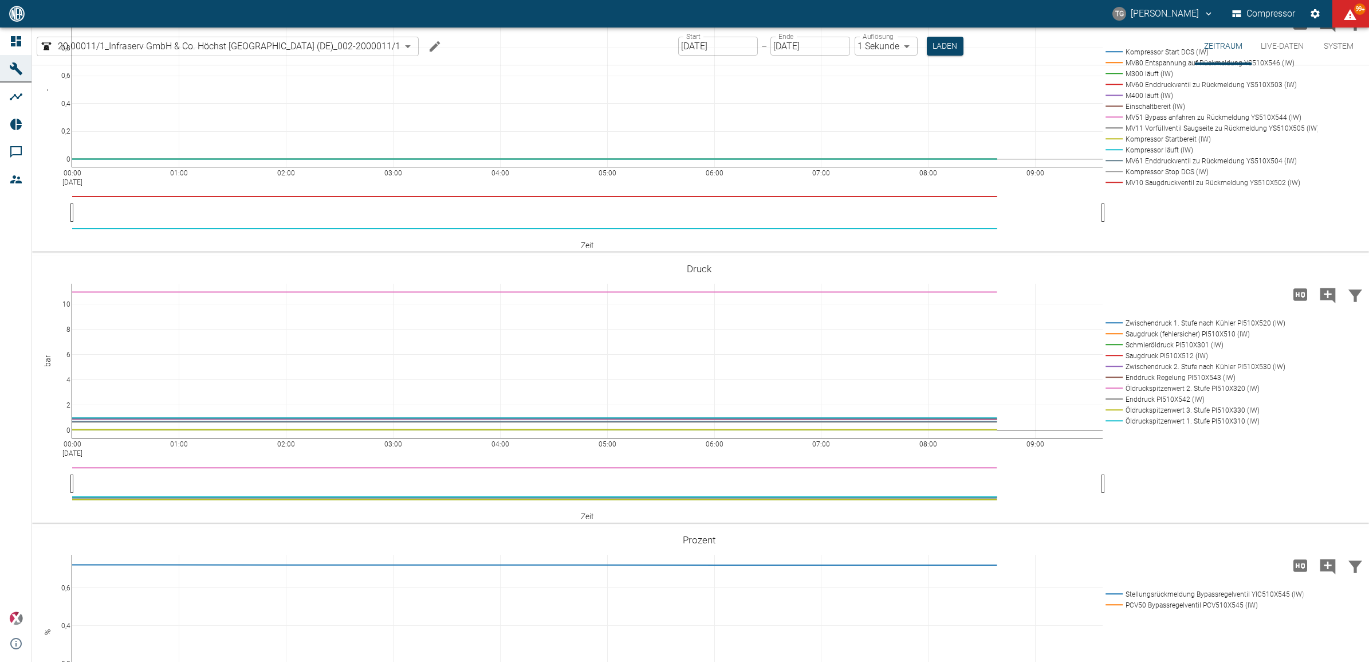
scroll to position [543, 0]
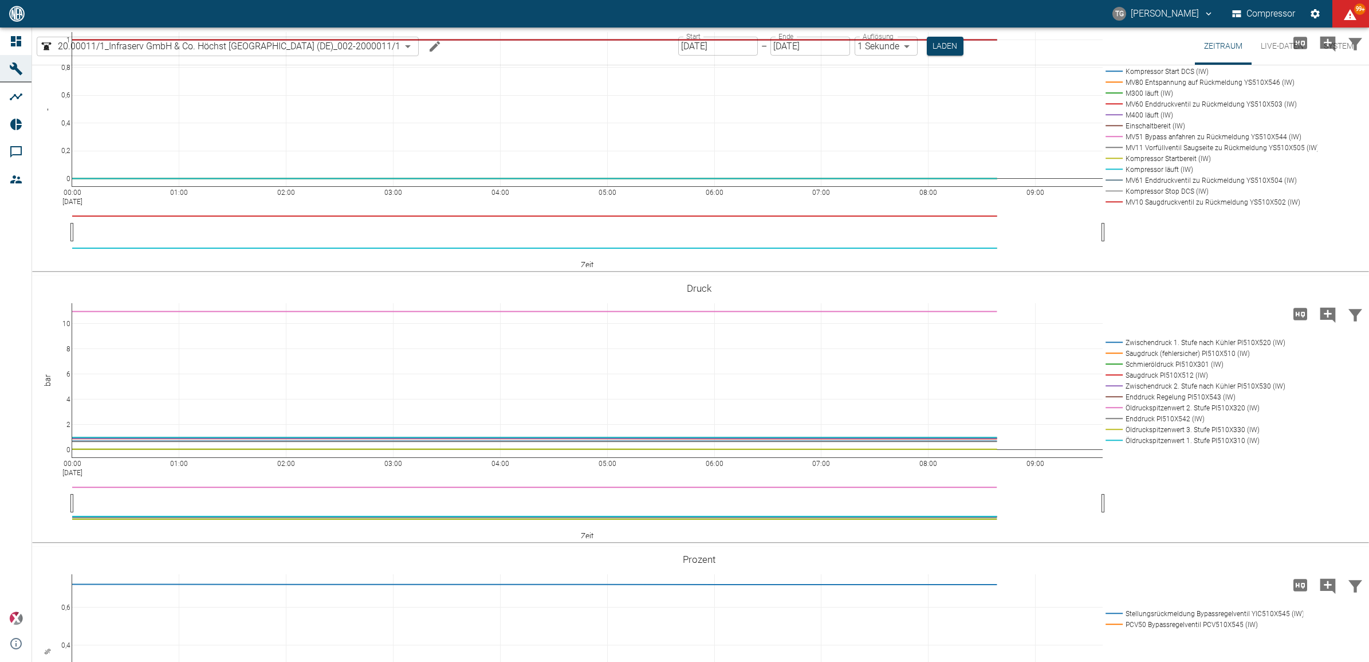
click at [703, 45] on input "[DATE]" at bounding box center [718, 46] width 80 height 19
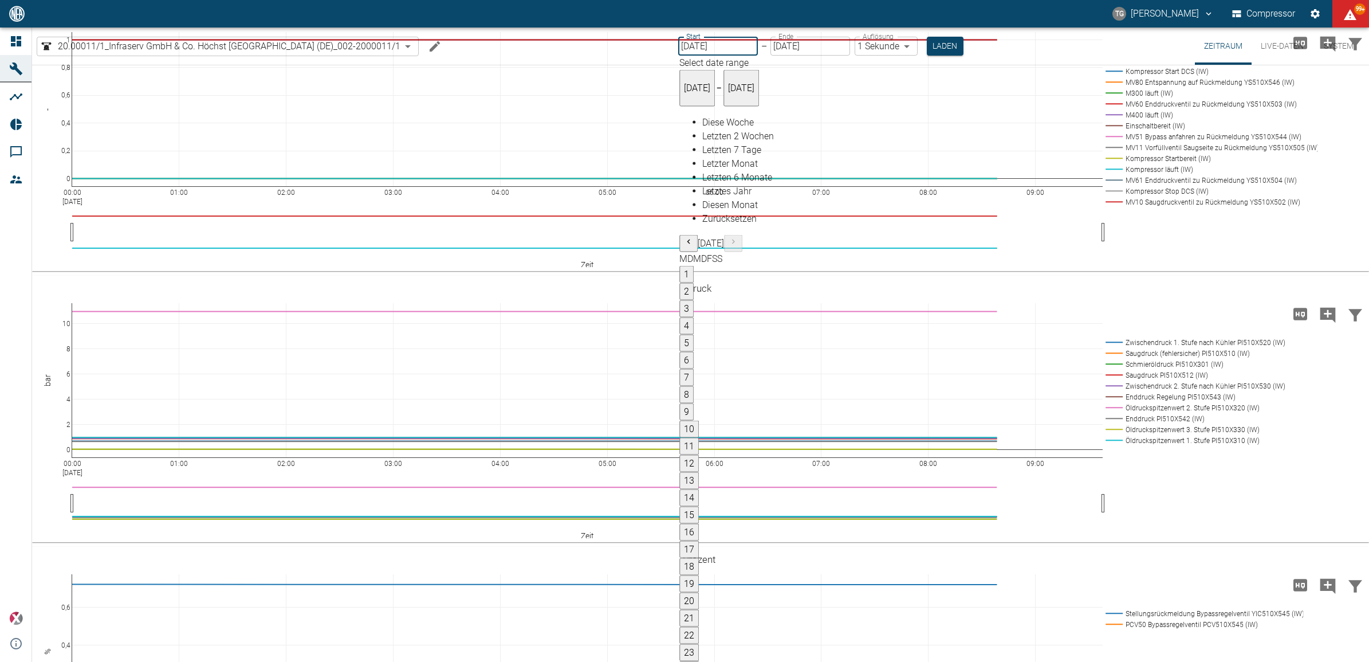
type input "09.09.2025"
type input "2min"
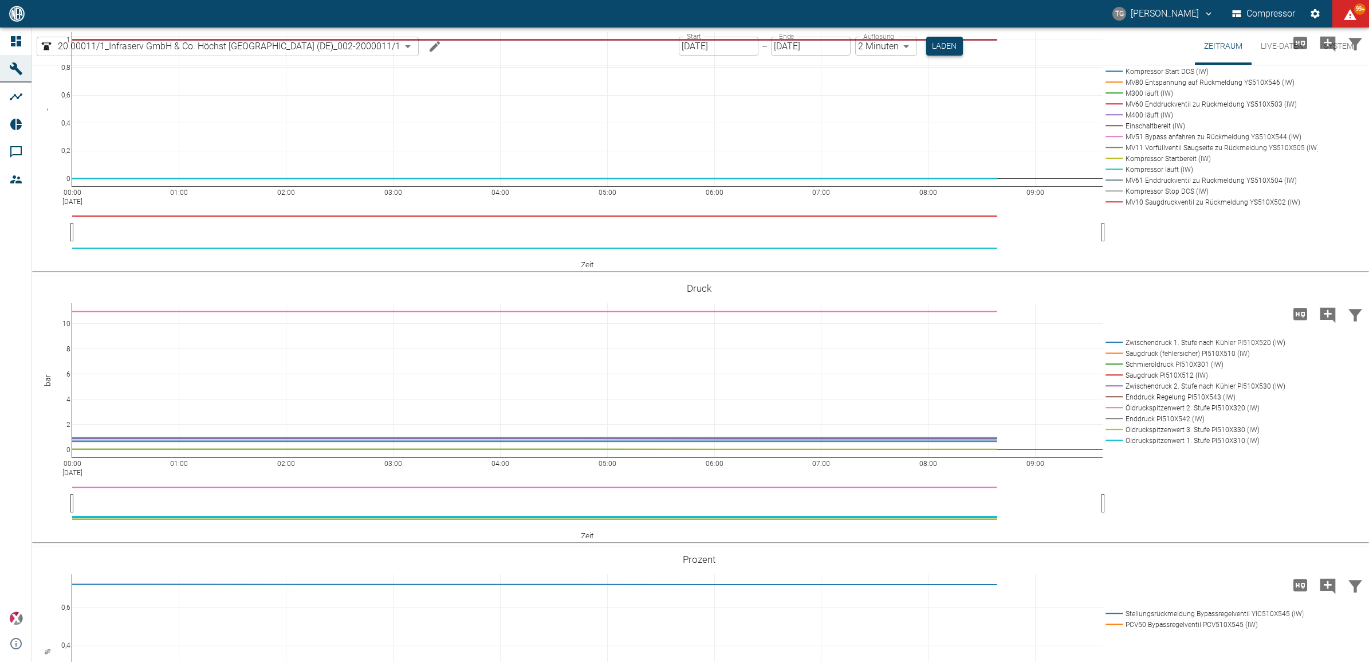
click at [948, 43] on button "Laden" at bounding box center [944, 46] width 37 height 19
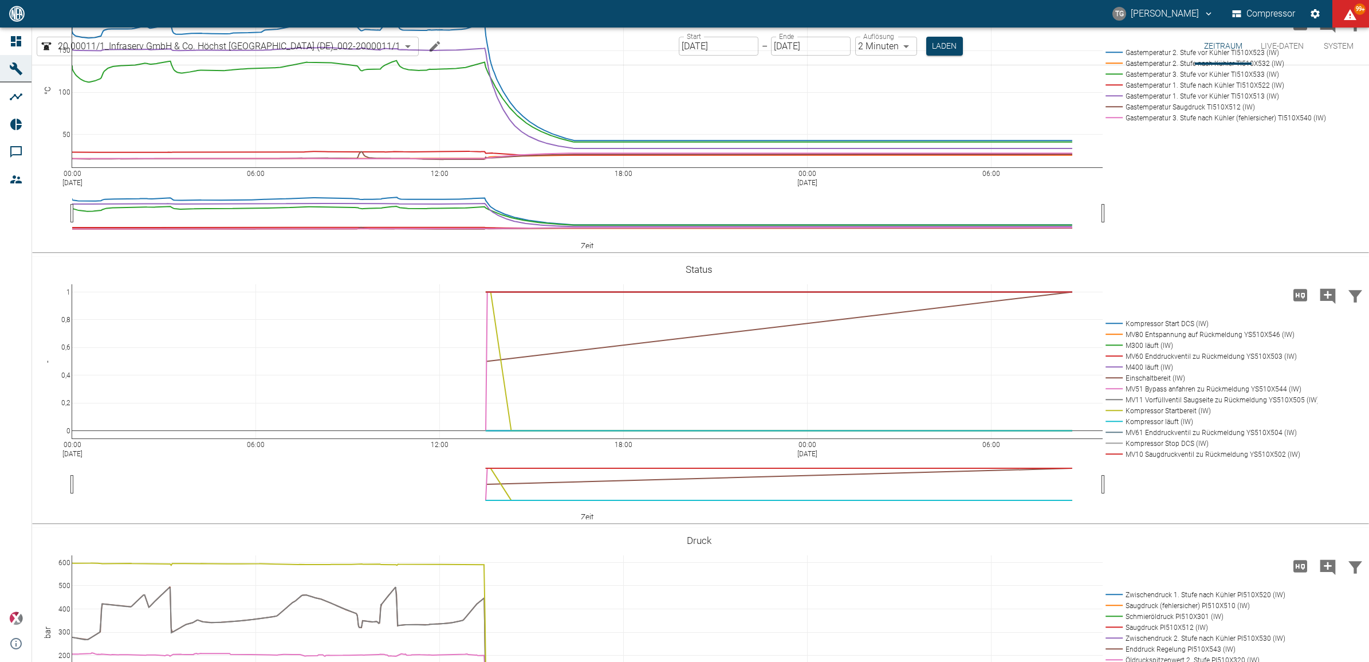
scroll to position [286, 0]
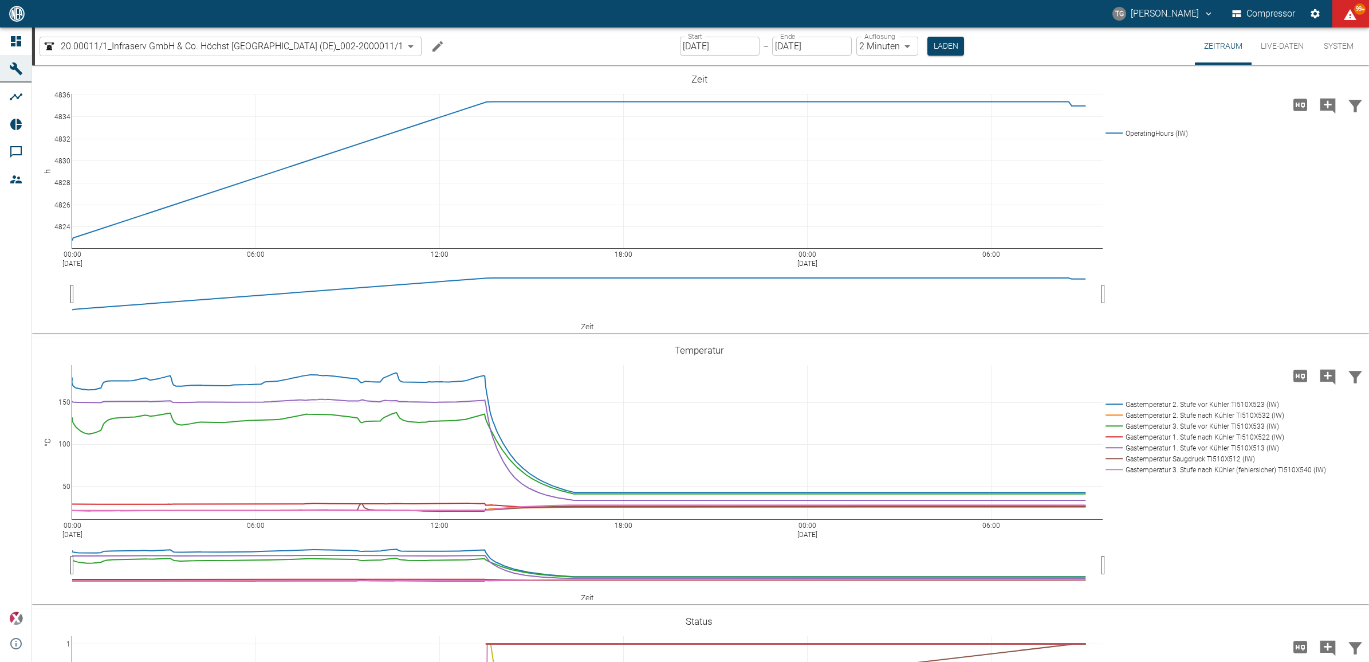
scroll to position [286, 0]
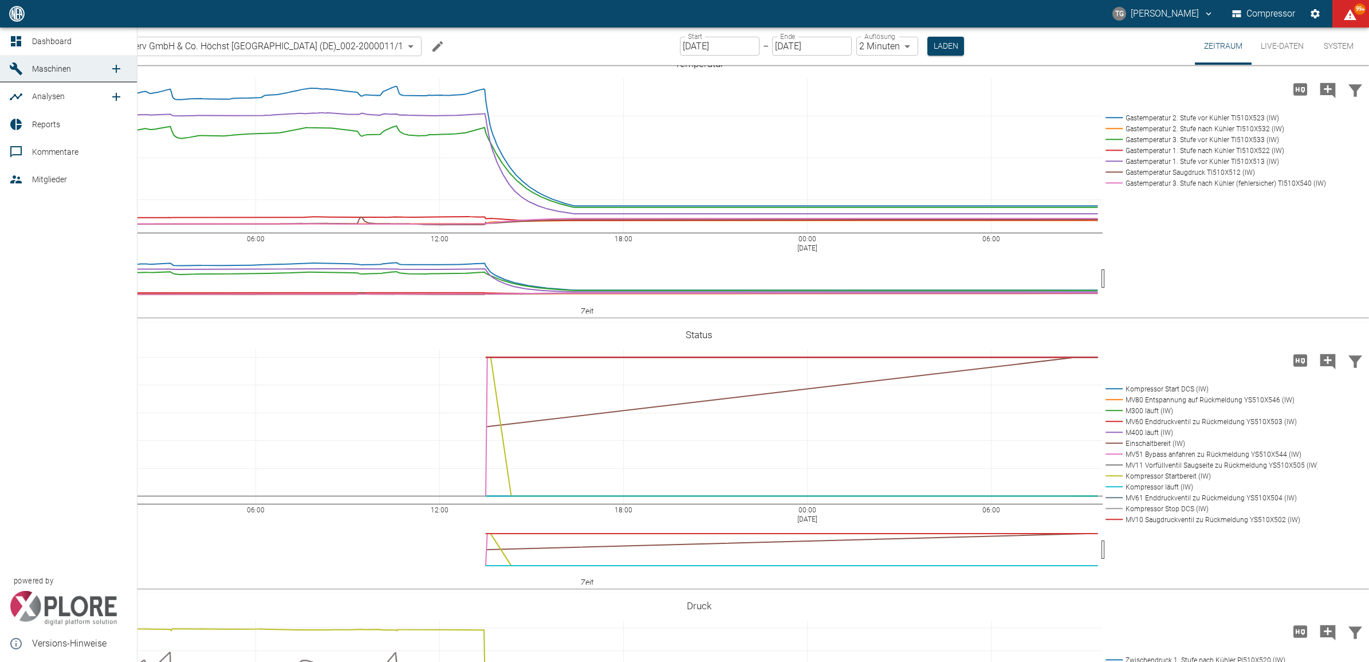
click at [11, 40] on icon at bounding box center [16, 41] width 14 height 14
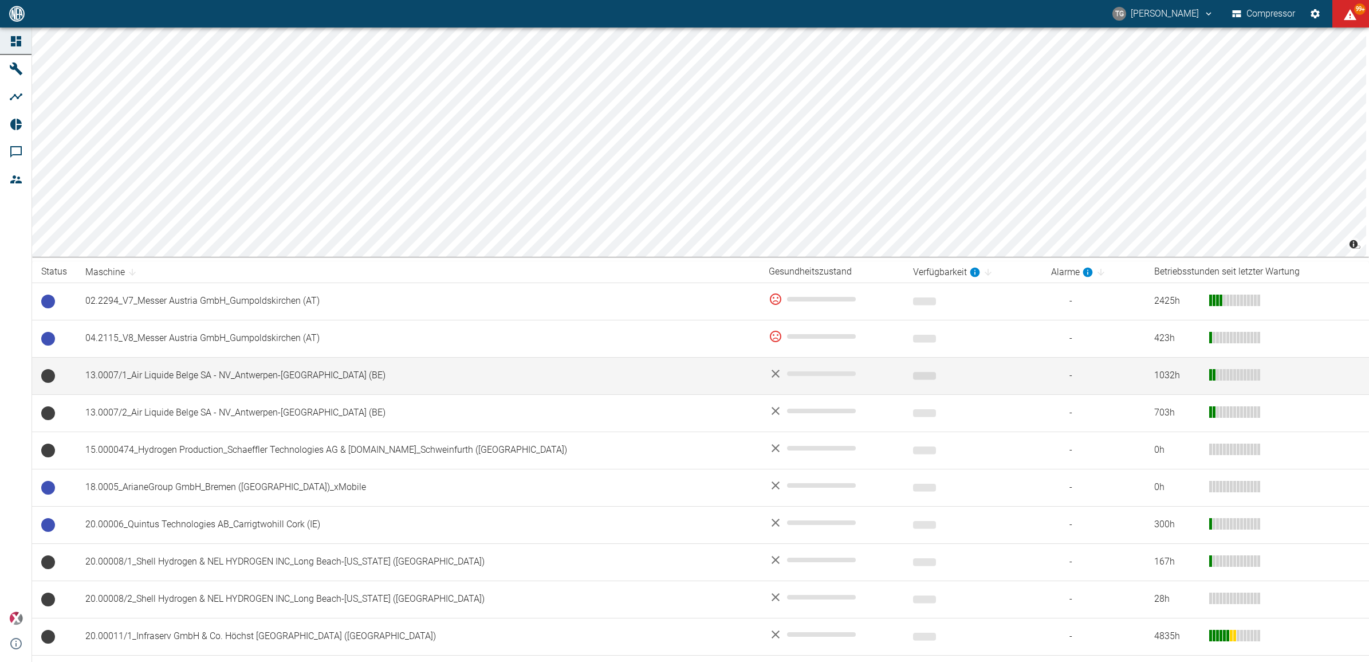
click at [147, 376] on td "13.0007/1_Air Liquide Belge SA - NV_Antwerpen-Lillo (BE)" at bounding box center [418, 375] width 684 height 37
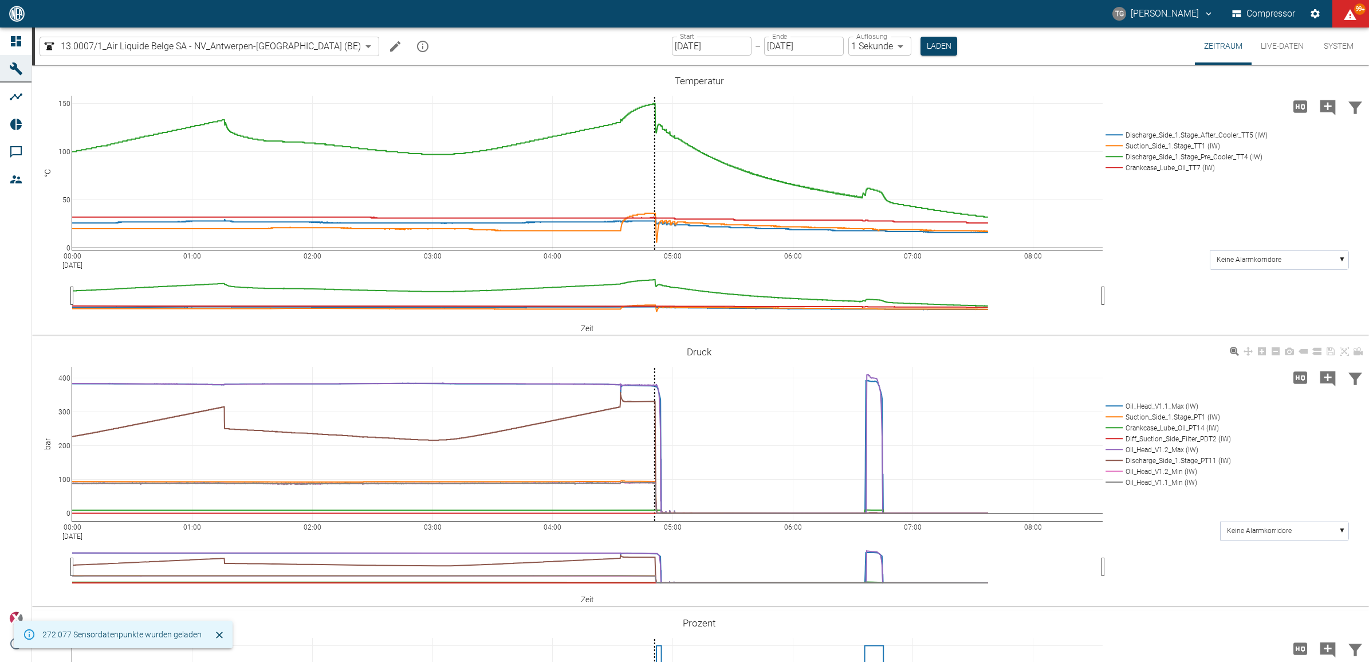
scroll to position [286, 0]
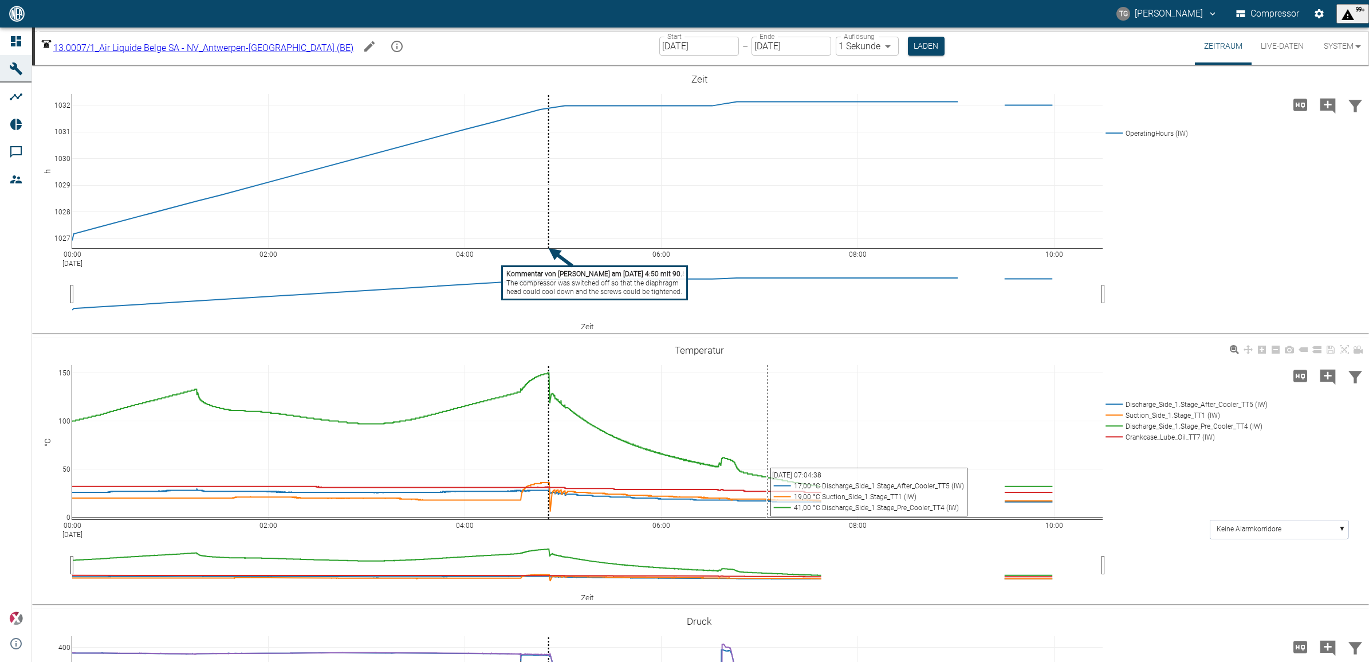
scroll to position [286, 0]
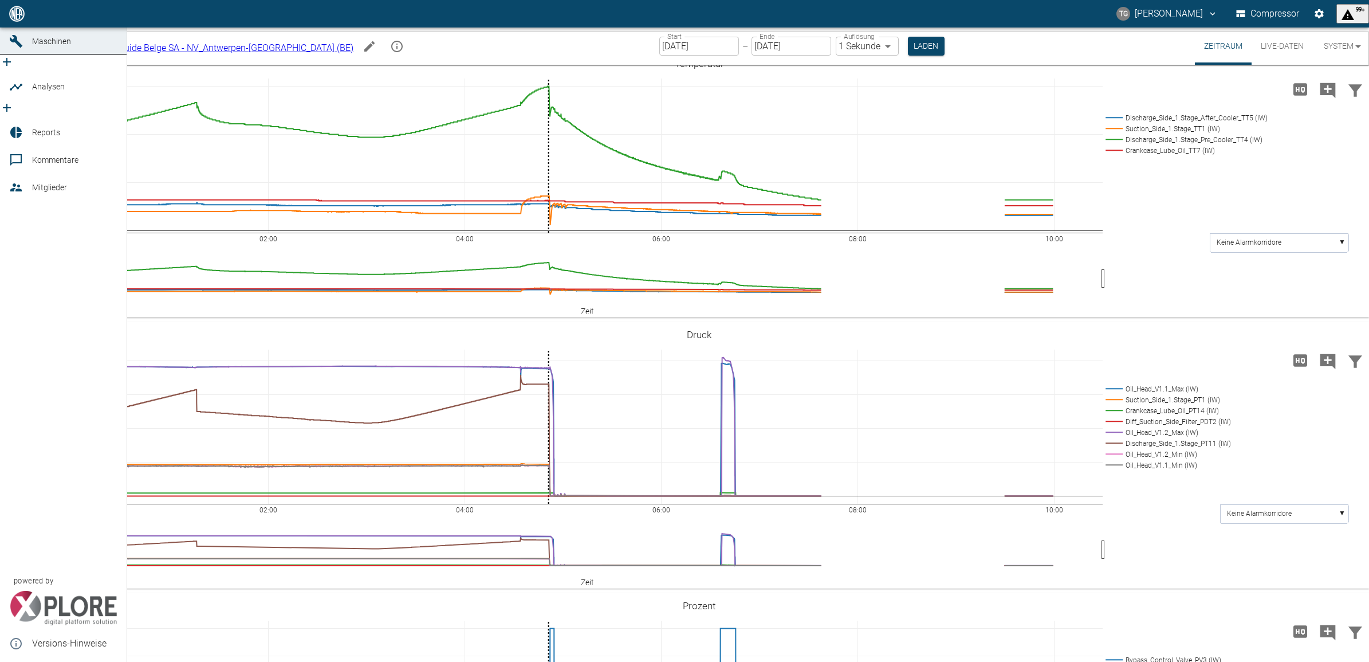
click at [18, 19] on icon at bounding box center [16, 14] width 10 height 10
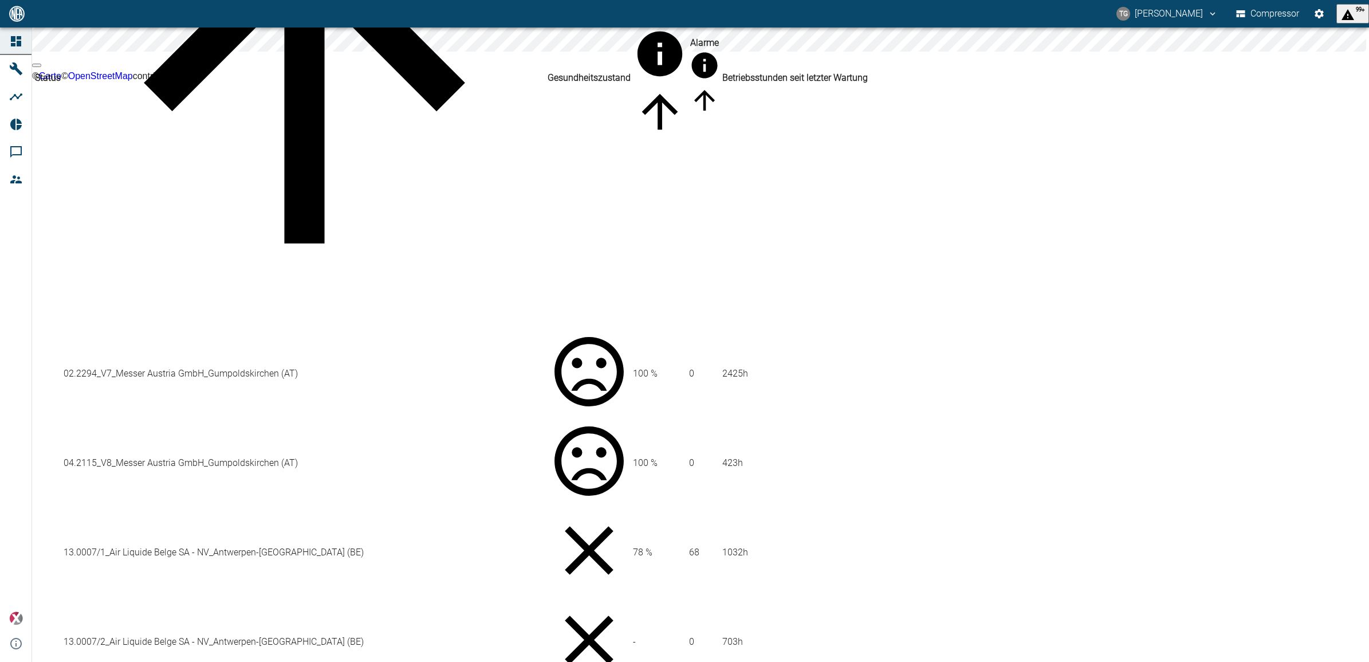
scroll to position [286, 0]
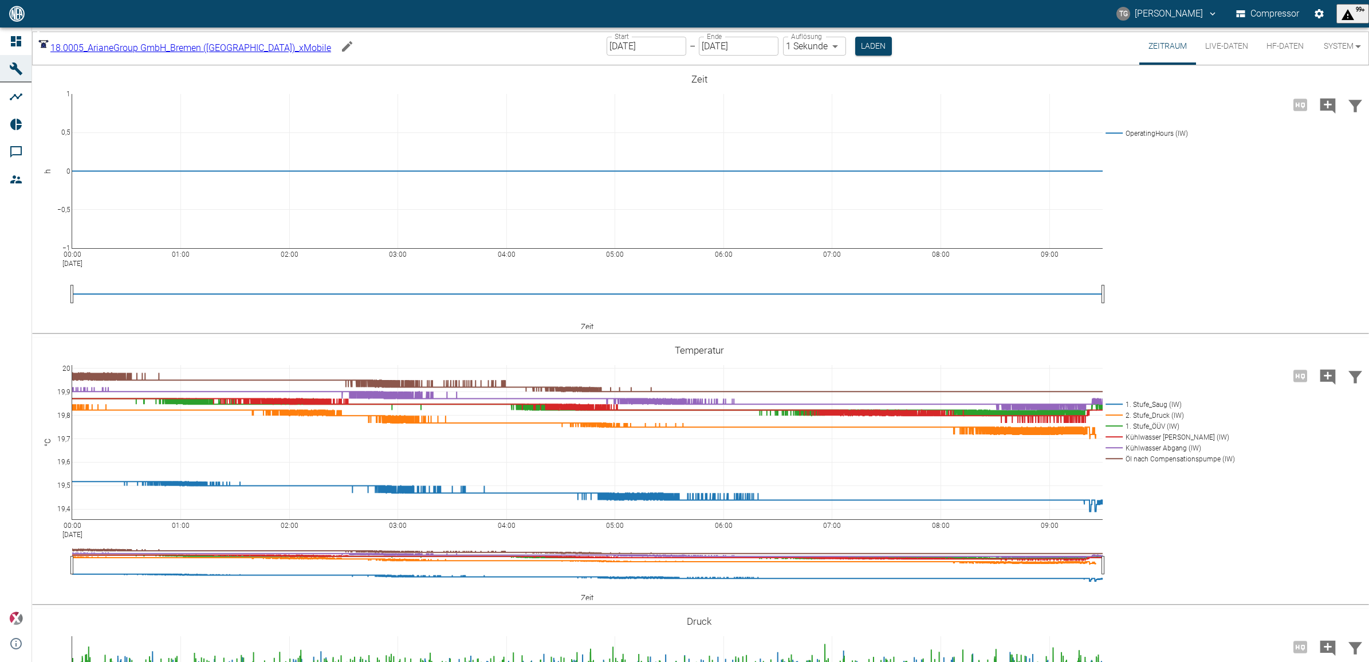
click at [24, 41] on div at bounding box center [17, 41] width 17 height 14
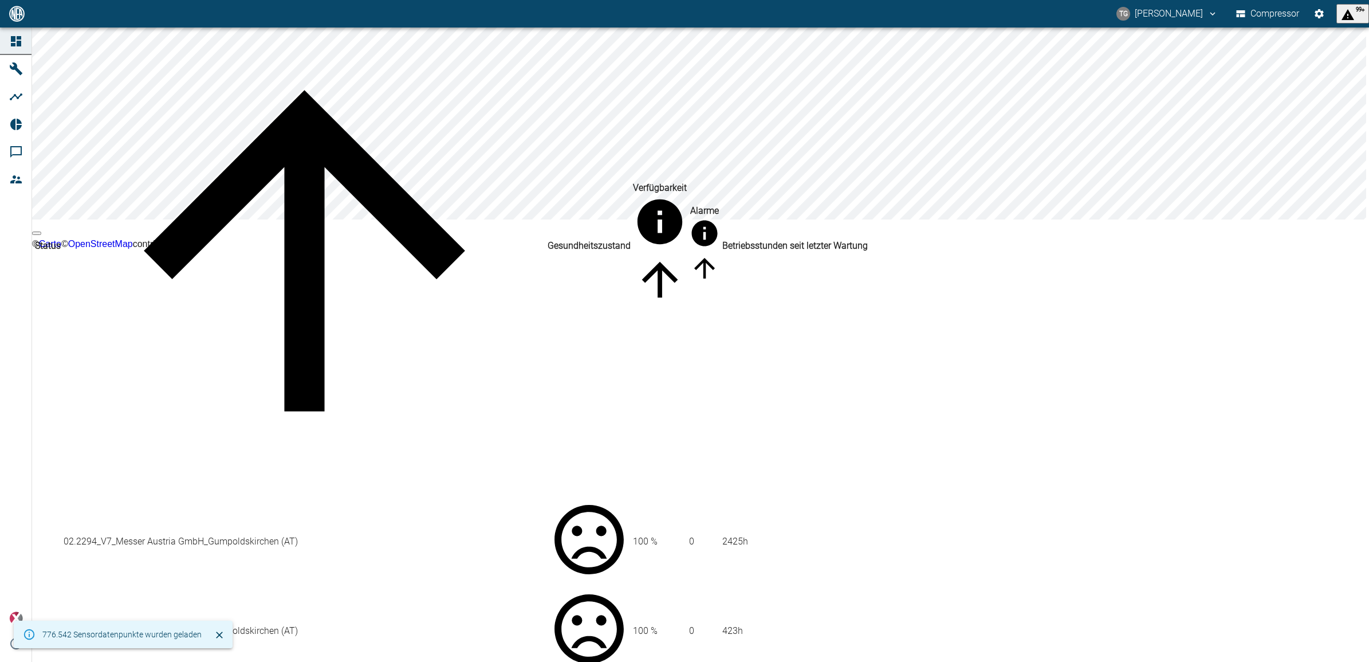
scroll to position [72, 0]
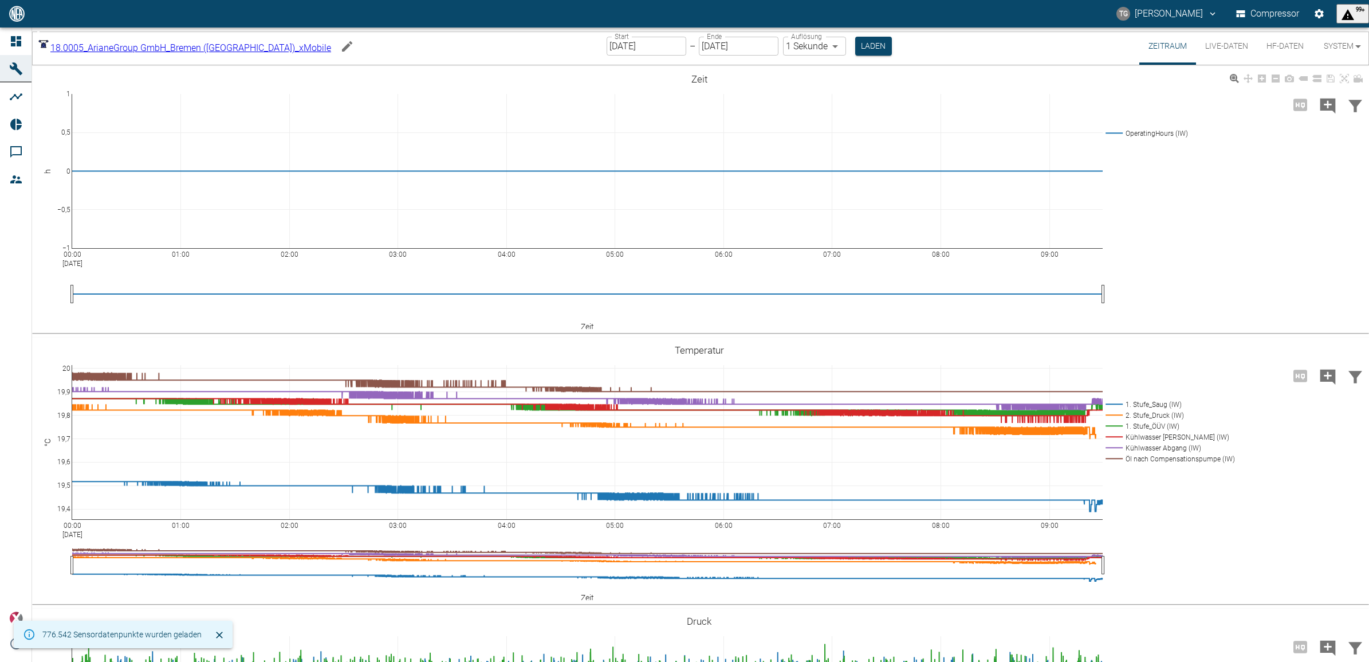
click at [1224, 47] on button "Live-Daten" at bounding box center [1226, 46] width 61 height 37
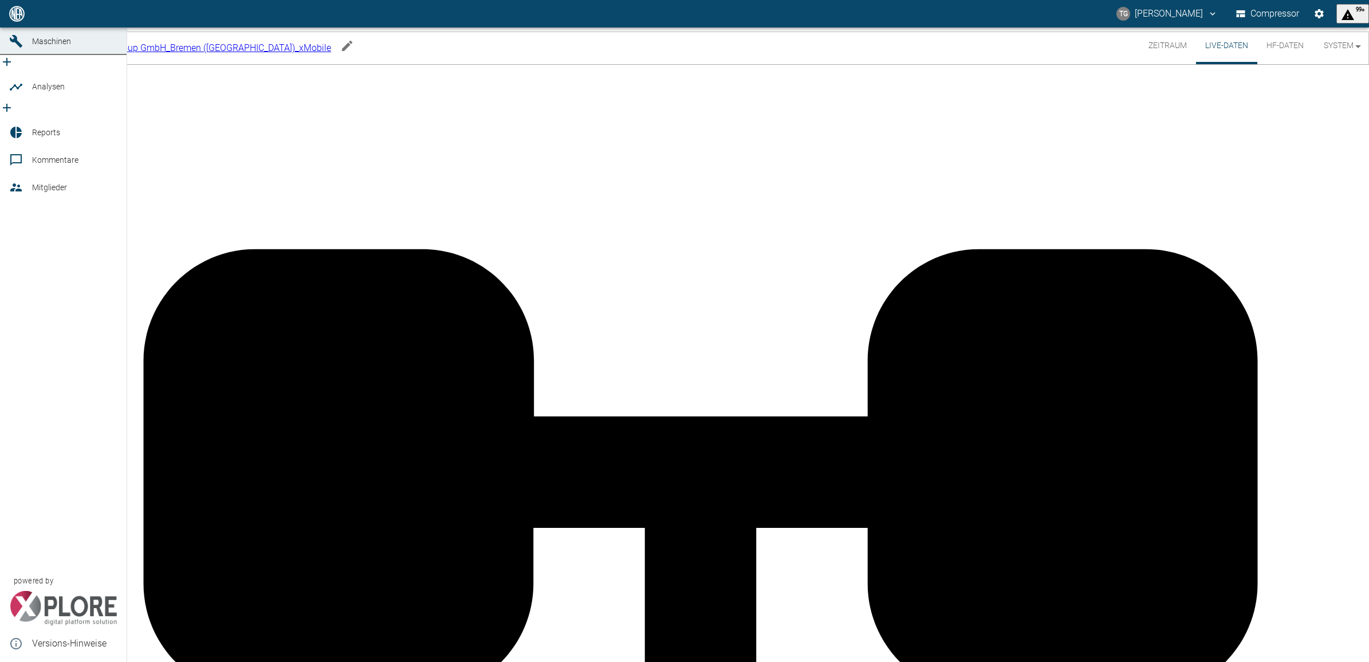
click at [22, 21] on icon at bounding box center [16, 14] width 14 height 14
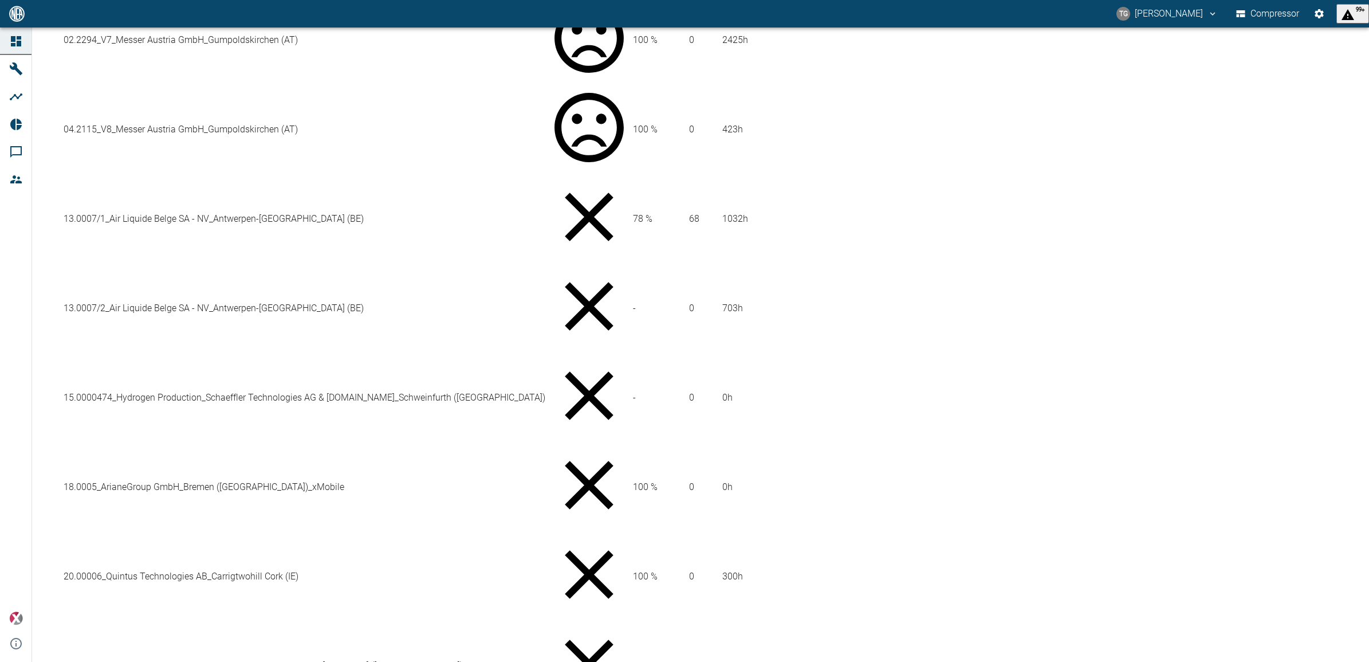
scroll to position [573, 0]
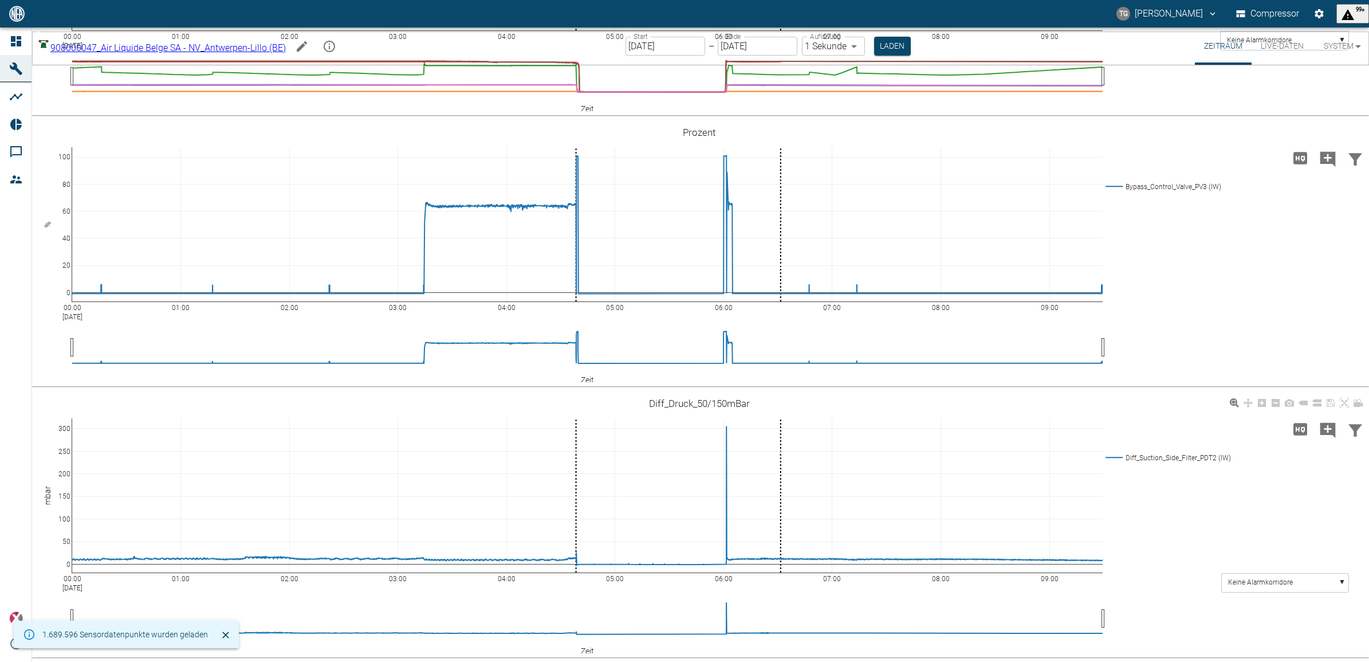
scroll to position [814, 0]
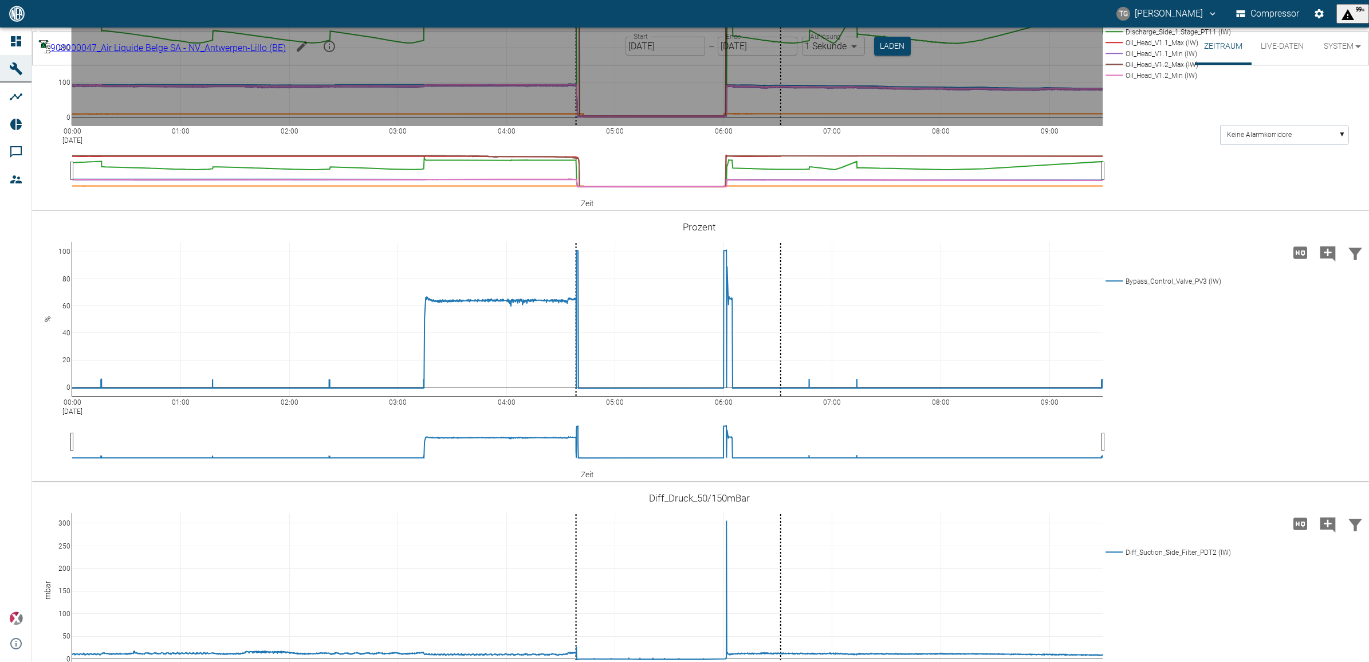
drag, startPoint x: 713, startPoint y: 96, endPoint x: 1092, endPoint y: 135, distance: 380.2
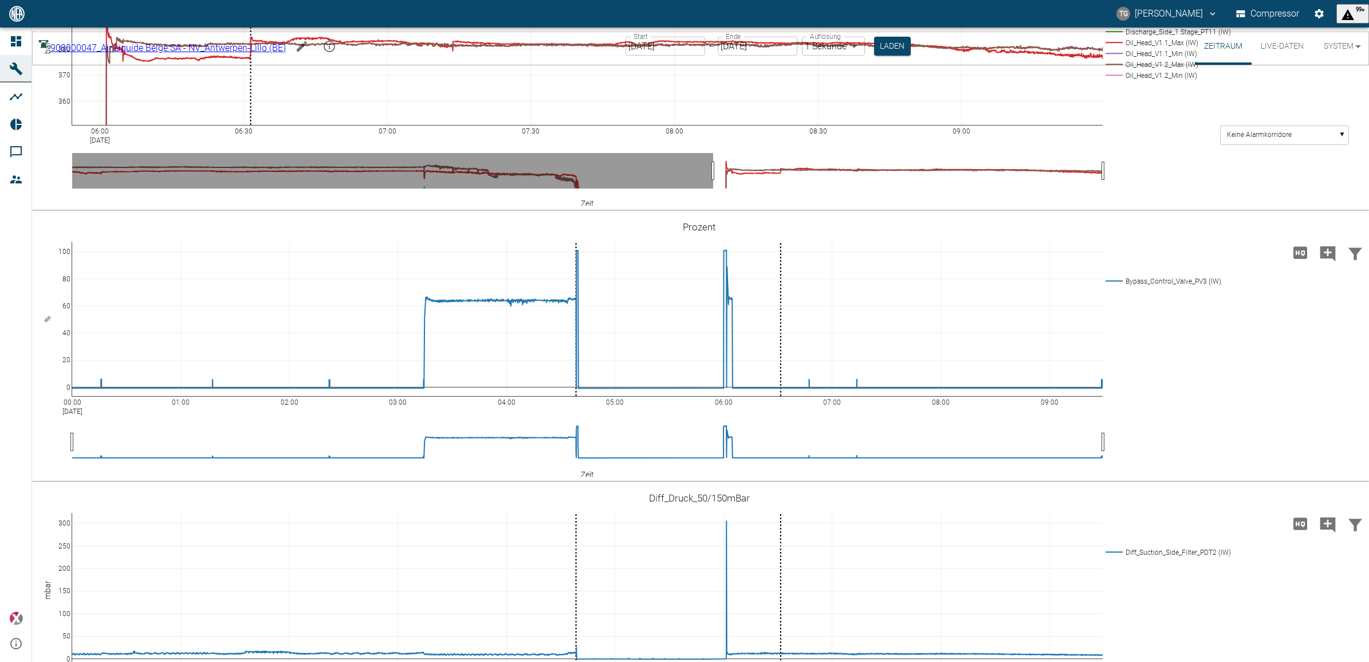
click at [1156, 206] on div "06:00 [DATE] 06:30 07:00 07:30 08:00 08:30 09:00 360 370 380 390 400 Suction_Si…" at bounding box center [699, 77] width 1334 height 258
